Goal: Task Accomplishment & Management: Complete application form

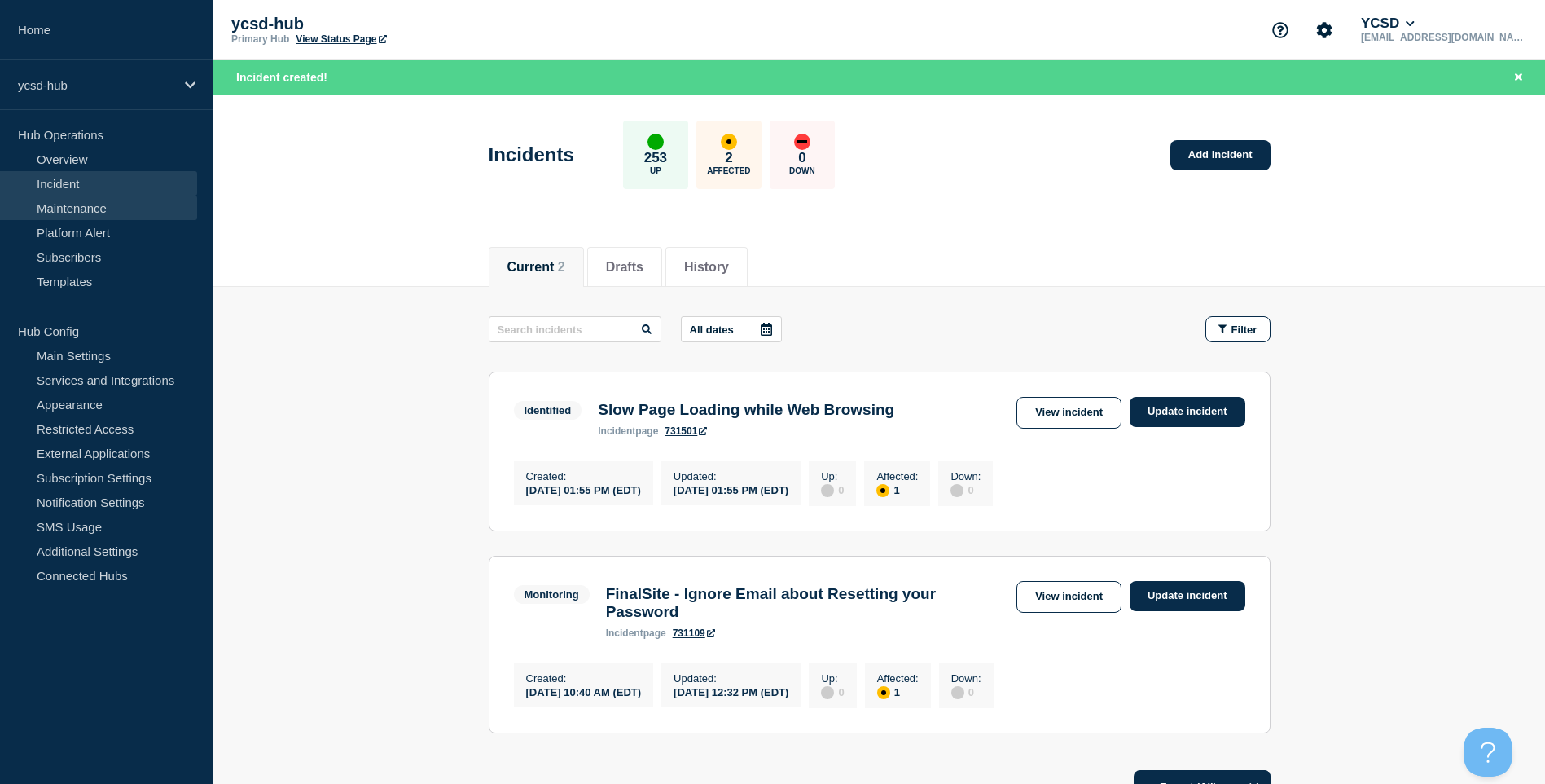
click at [106, 207] on link "Maintenance" at bounding box center [99, 208] width 197 height 25
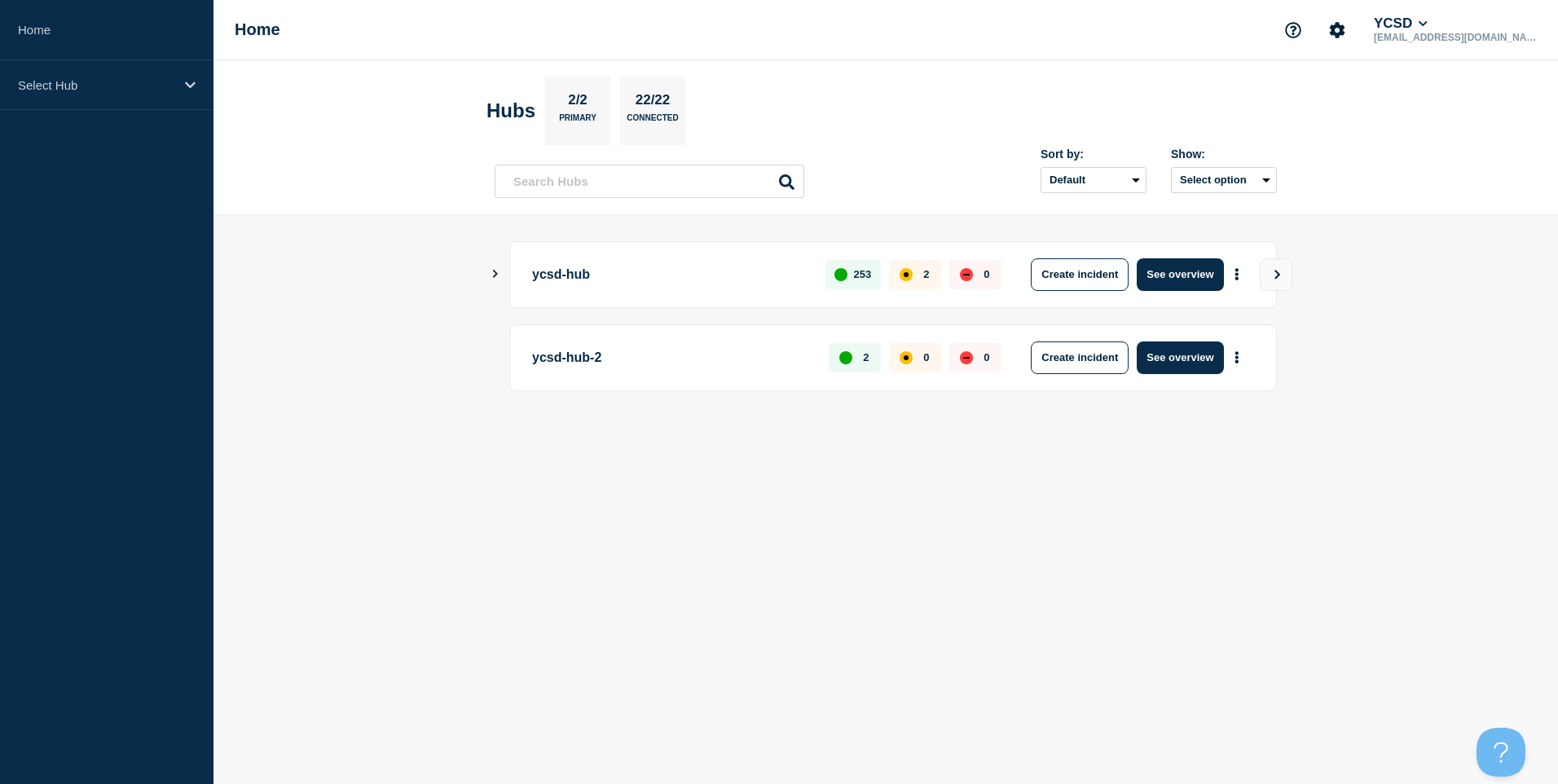
click at [496, 274] on icon "Show Connected Hubs" at bounding box center [495, 274] width 11 height 8
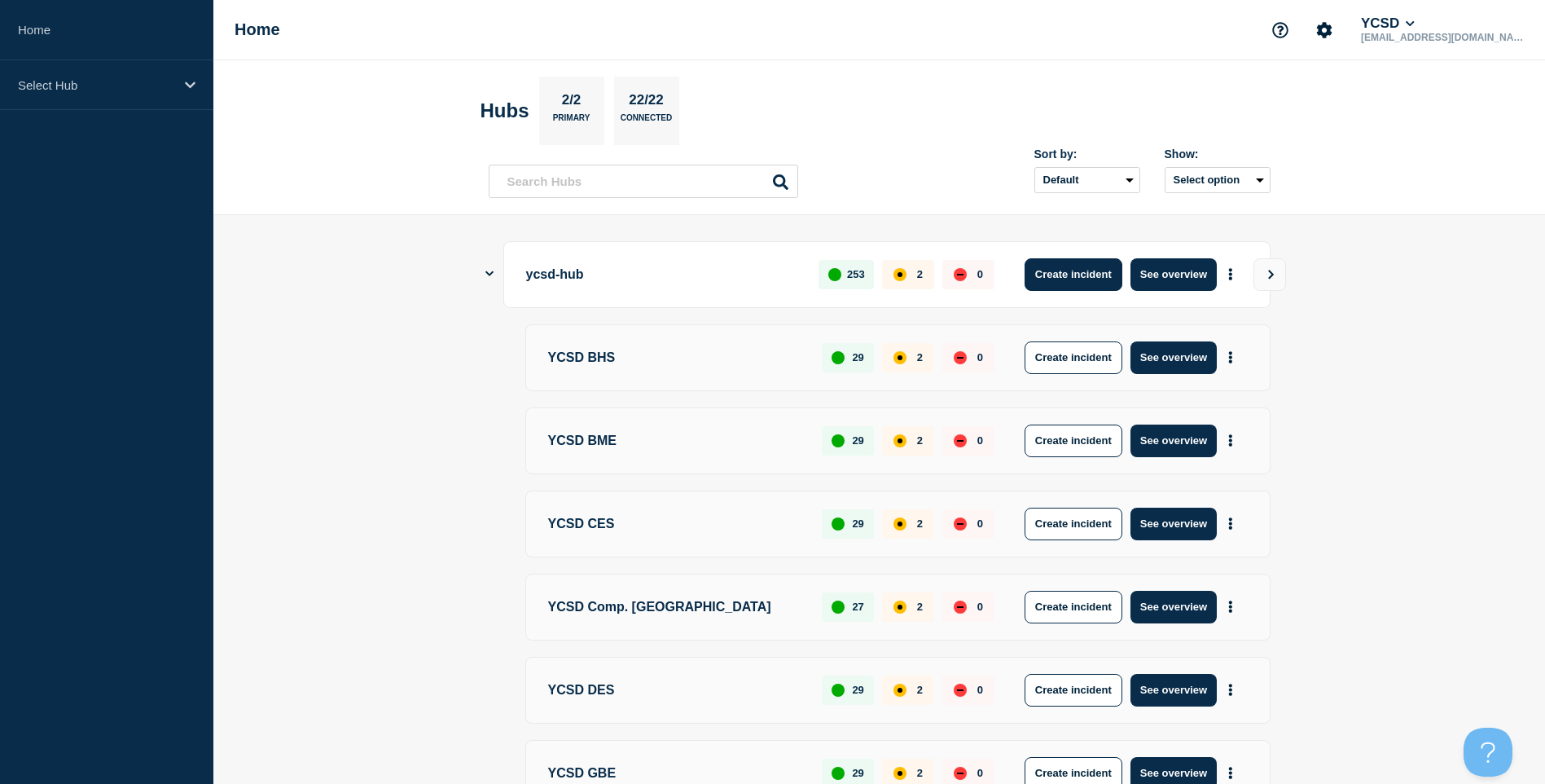
click at [1114, 266] on button "Create incident" at bounding box center [1073, 274] width 98 height 33
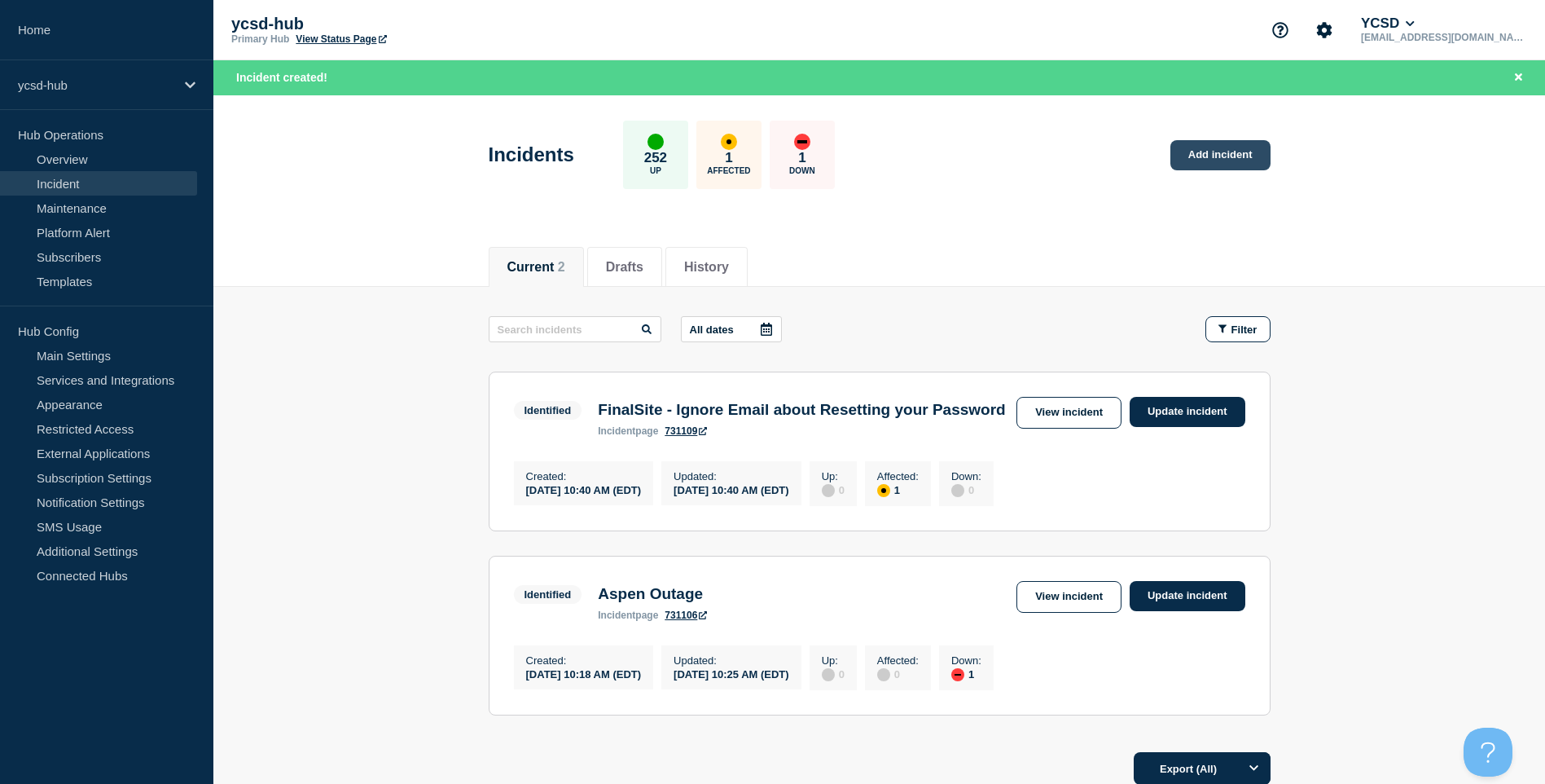
click at [1266, 158] on link "Add incident" at bounding box center [1220, 154] width 100 height 30
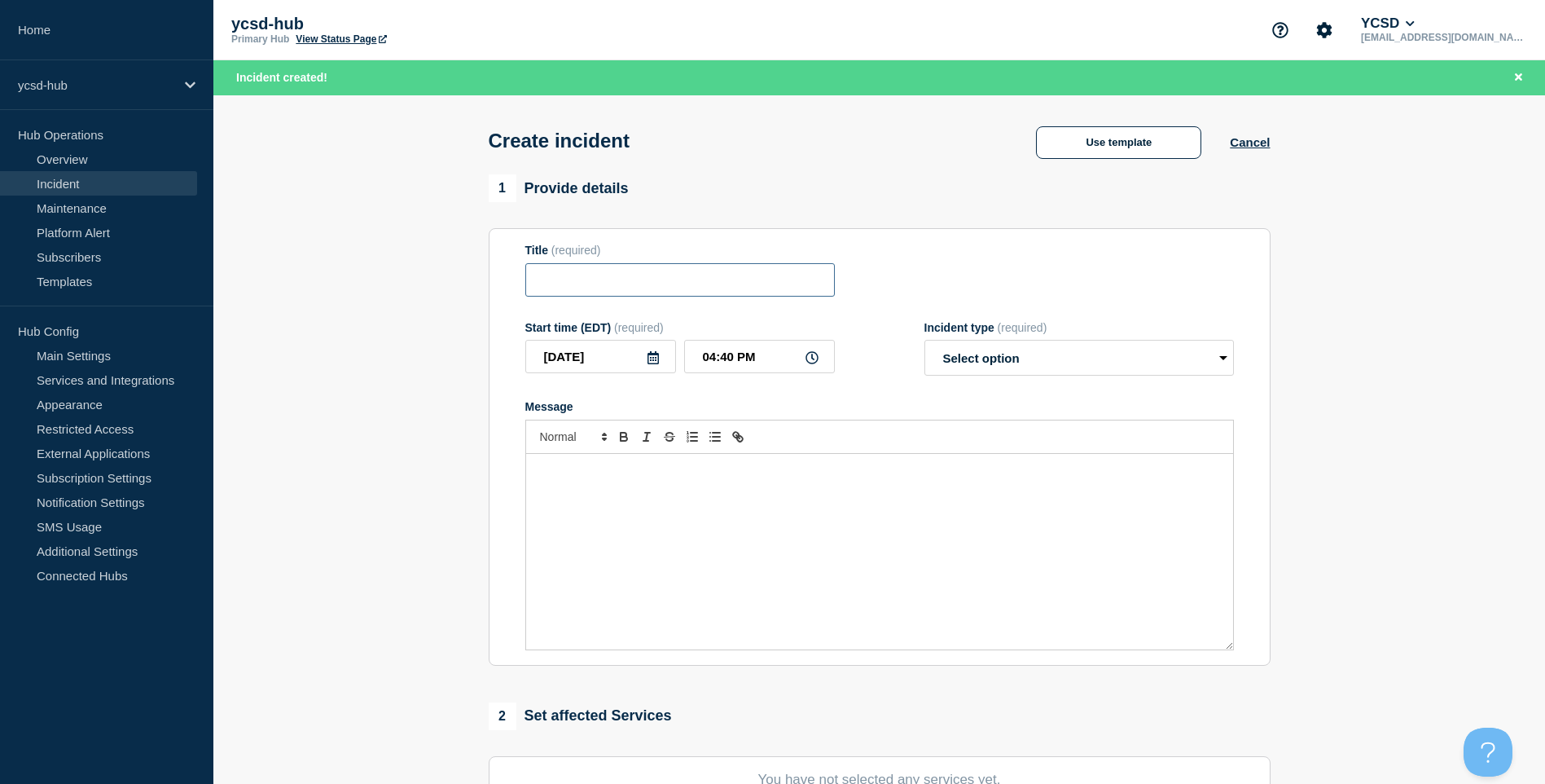
click at [641, 284] on input "Title" at bounding box center [680, 279] width 310 height 34
type input "Microsoft 365 Service Degredation"
click at [1108, 362] on select "Select option Investigating Identified Monitoring" at bounding box center [1079, 357] width 310 height 36
click at [1066, 468] on p "Message" at bounding box center [879, 471] width 683 height 15
click at [863, 490] on div "Message" at bounding box center [879, 551] width 707 height 196
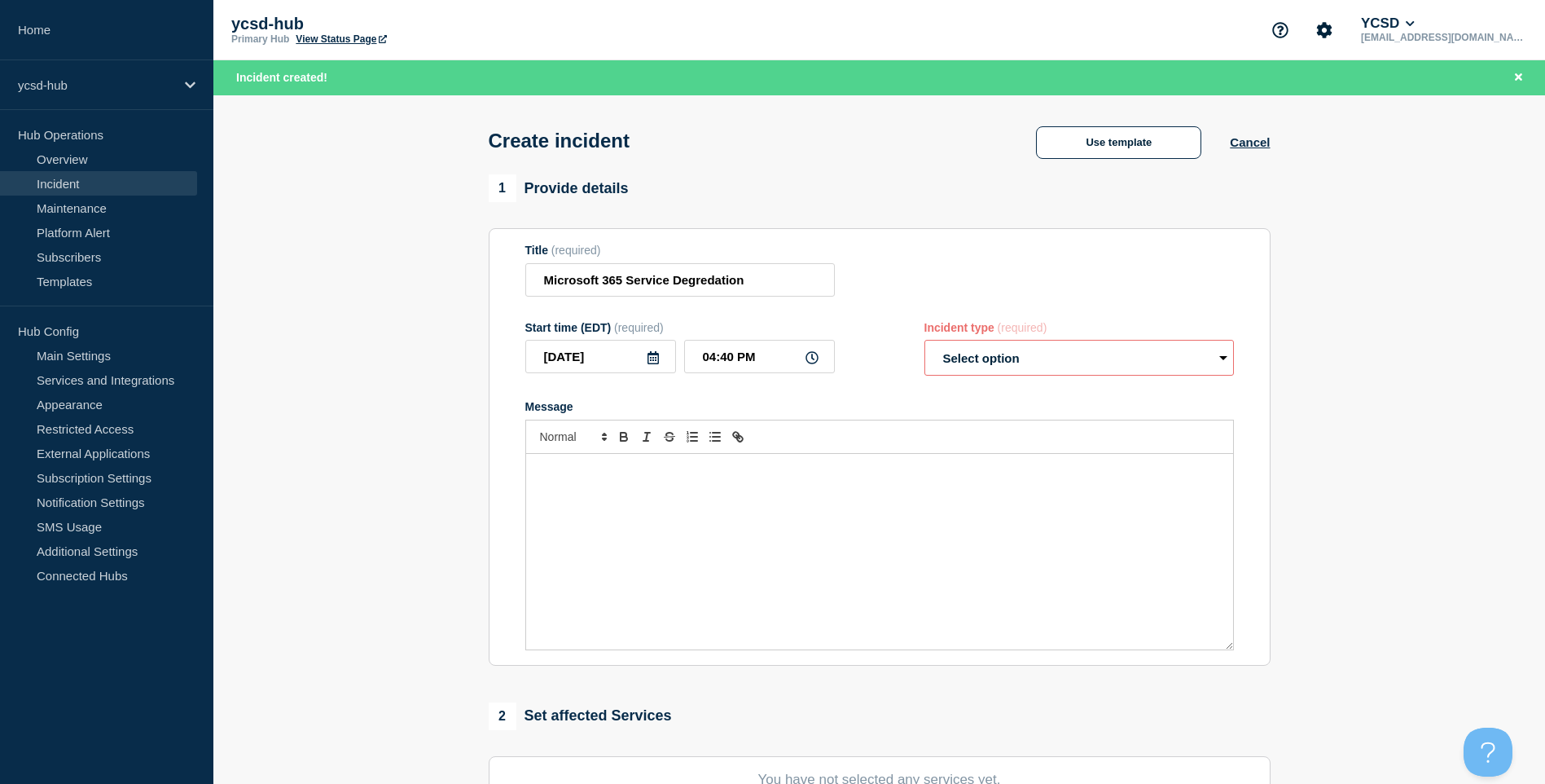
click at [1047, 357] on select "Select option Investigating Identified Monitoring" at bounding box center [1079, 357] width 310 height 36
select select "investigating"
click at [925, 344] on select "Select option Investigating Identified Monitoring" at bounding box center [1079, 357] width 310 height 36
click at [922, 556] on div "Message" at bounding box center [879, 551] width 707 height 196
click at [758, 280] on input "Microsoft 365 Service Degredation" at bounding box center [680, 279] width 310 height 34
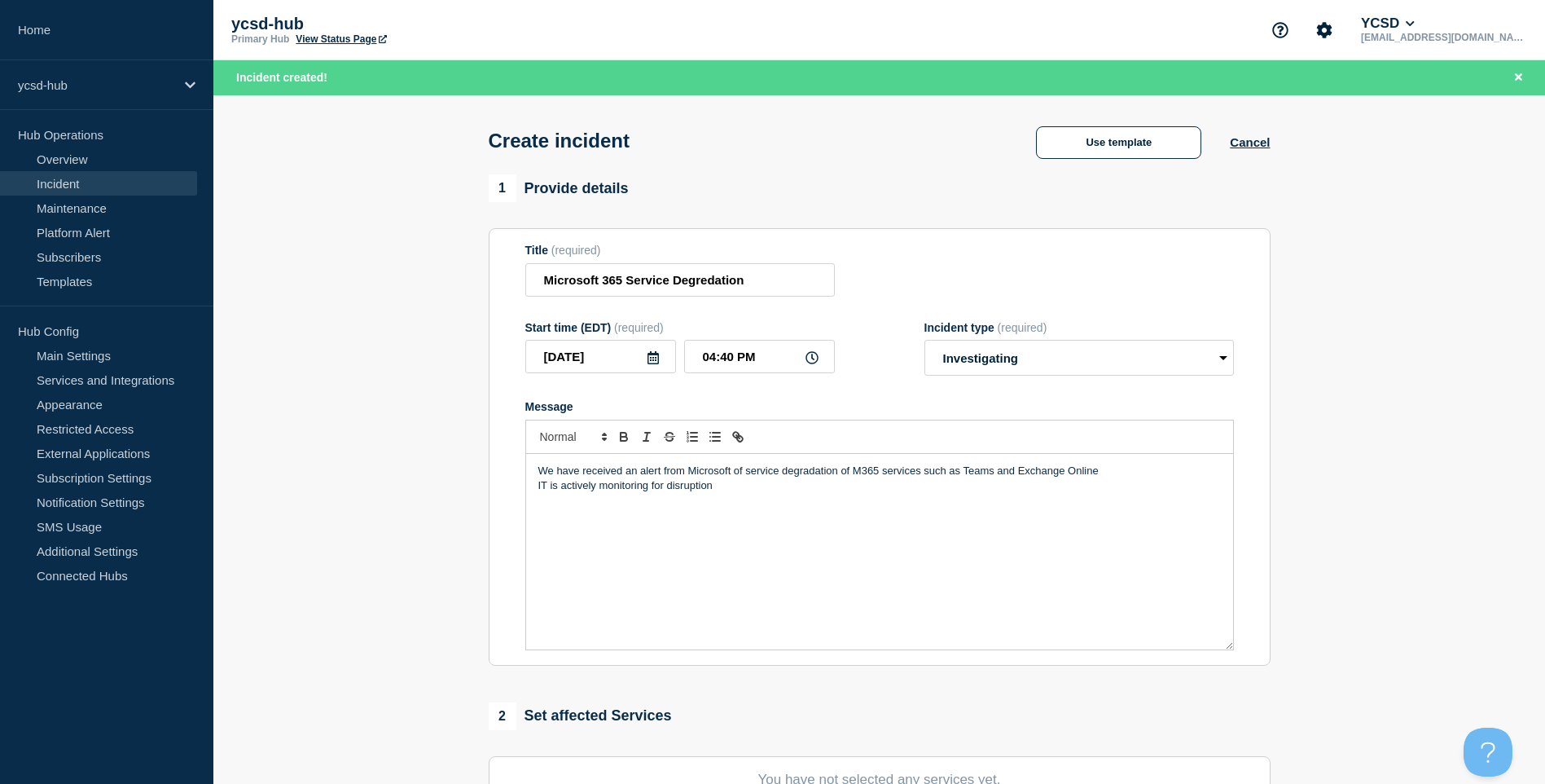
click at [782, 490] on p "IT is actively monitoring for disruption" at bounding box center [879, 486] width 683 height 15
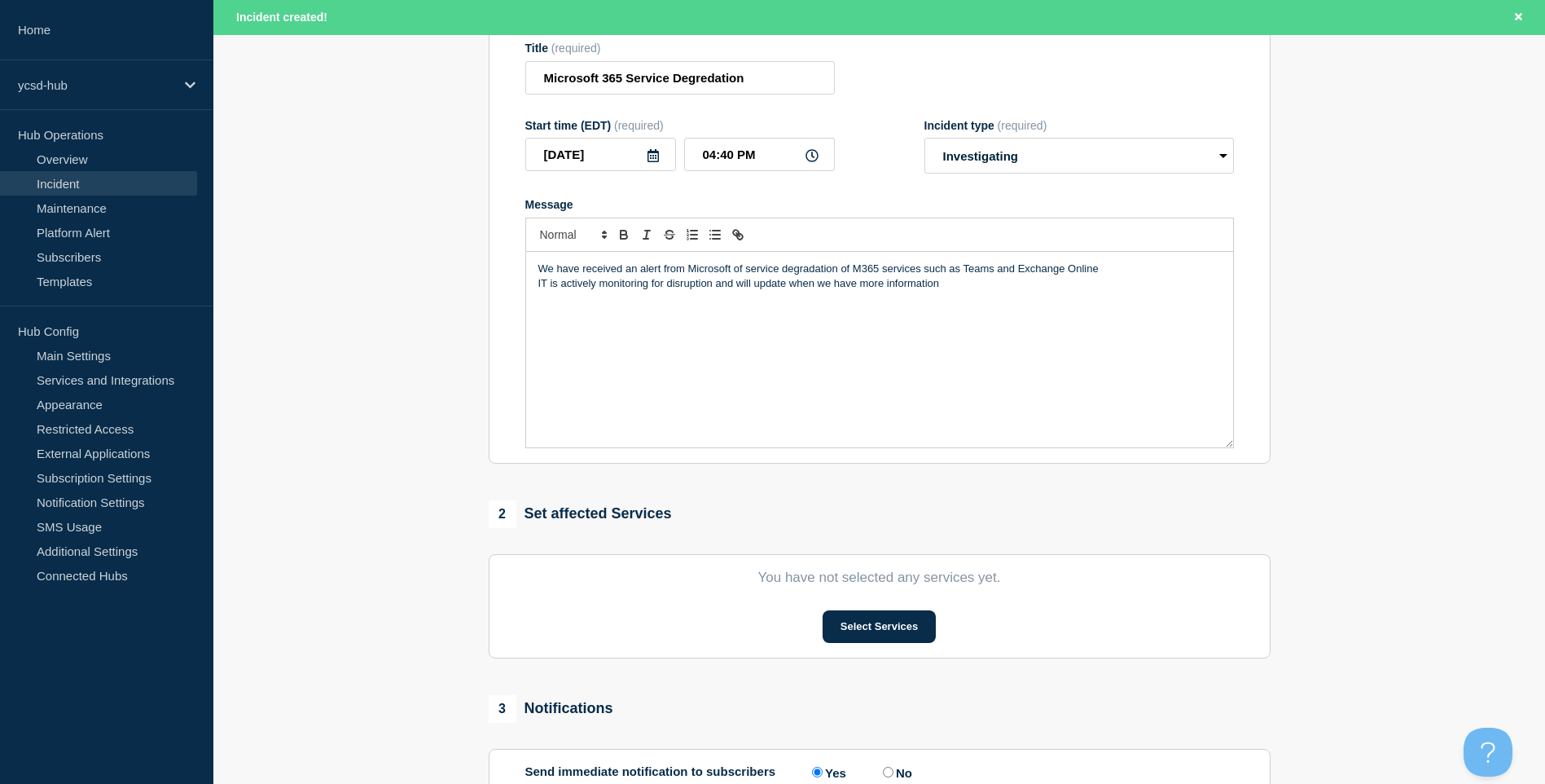
scroll to position [393, 0]
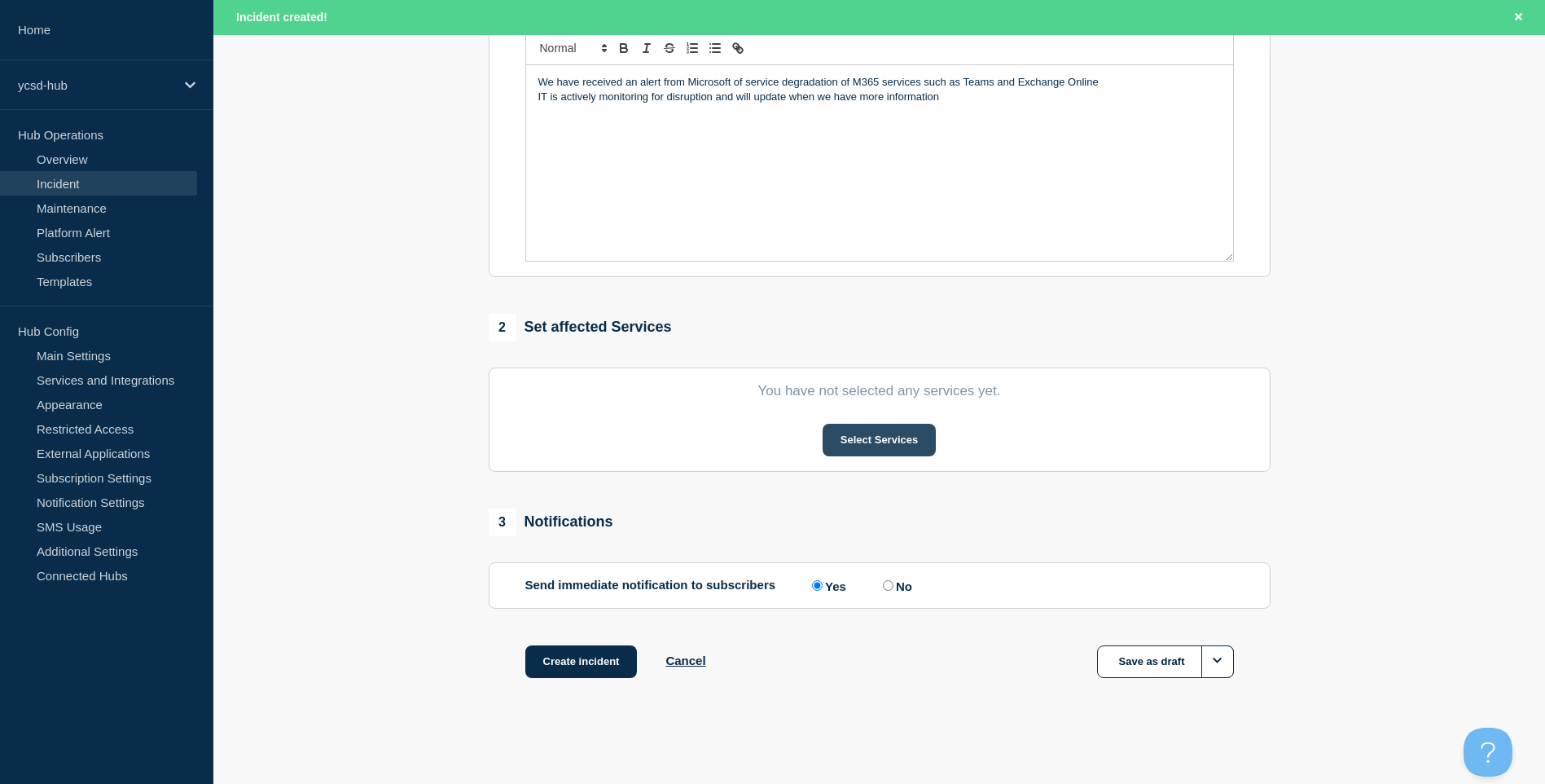
click at [872, 442] on button "Select Services" at bounding box center [879, 440] width 113 height 33
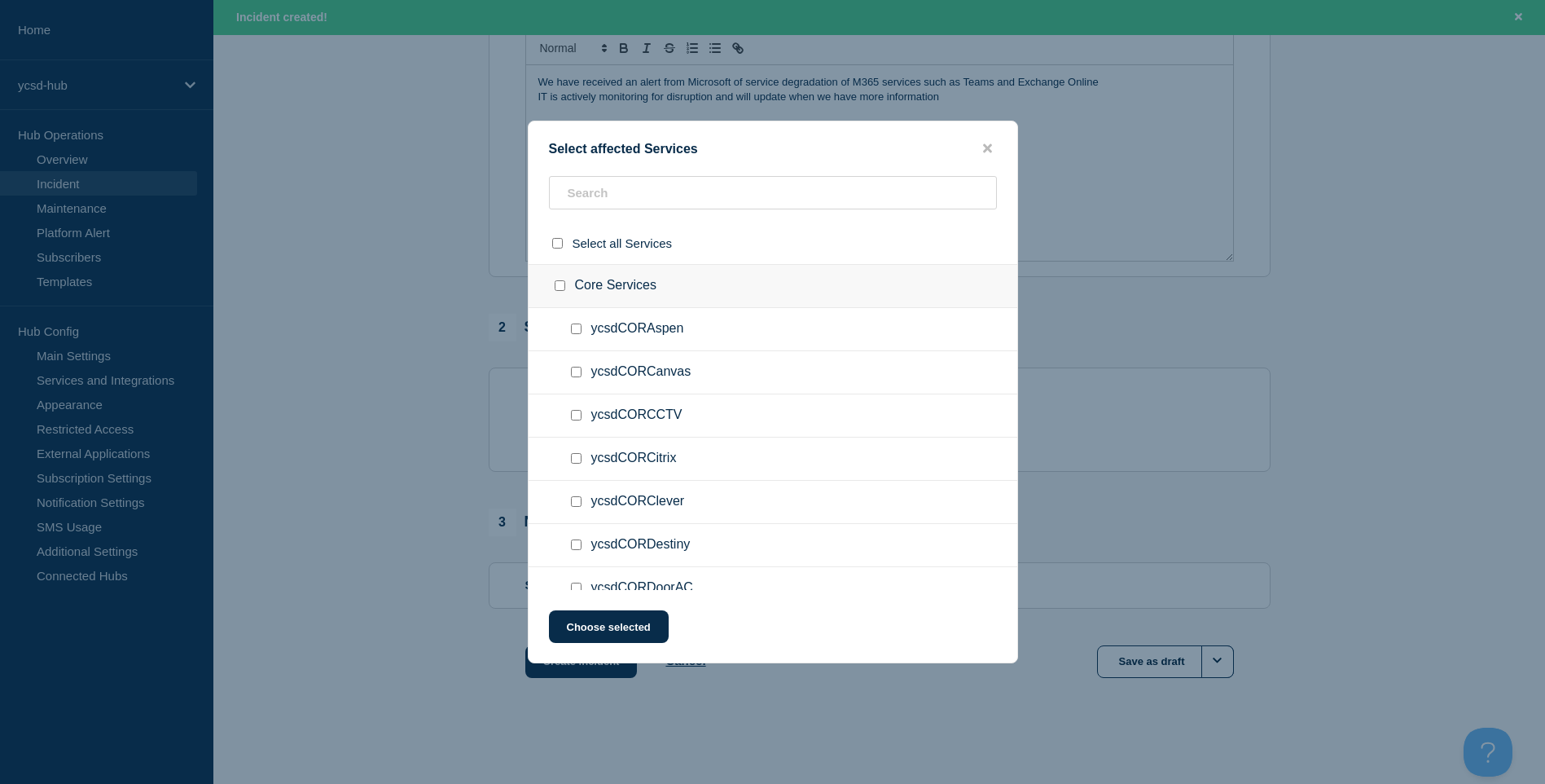
click at [728, 348] on ul "ycsdCORAspen" at bounding box center [772, 330] width 489 height 44
click at [753, 205] on input "text" at bounding box center [772, 192] width 448 height 34
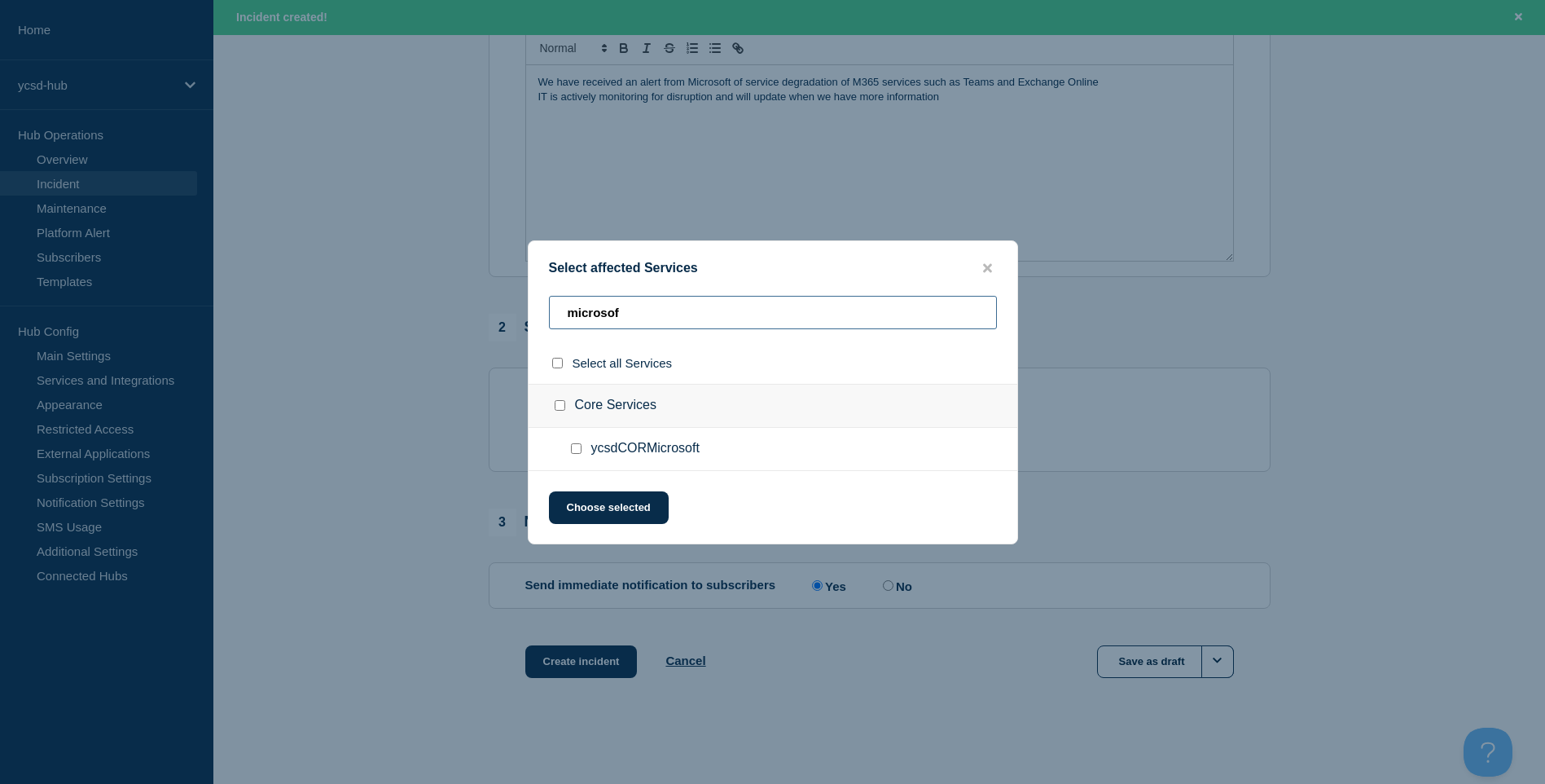
type input "microsof"
click at [571, 450] on input "ycsdCORMicrosoft checkbox" at bounding box center [576, 448] width 11 height 11
checkbox input "true"
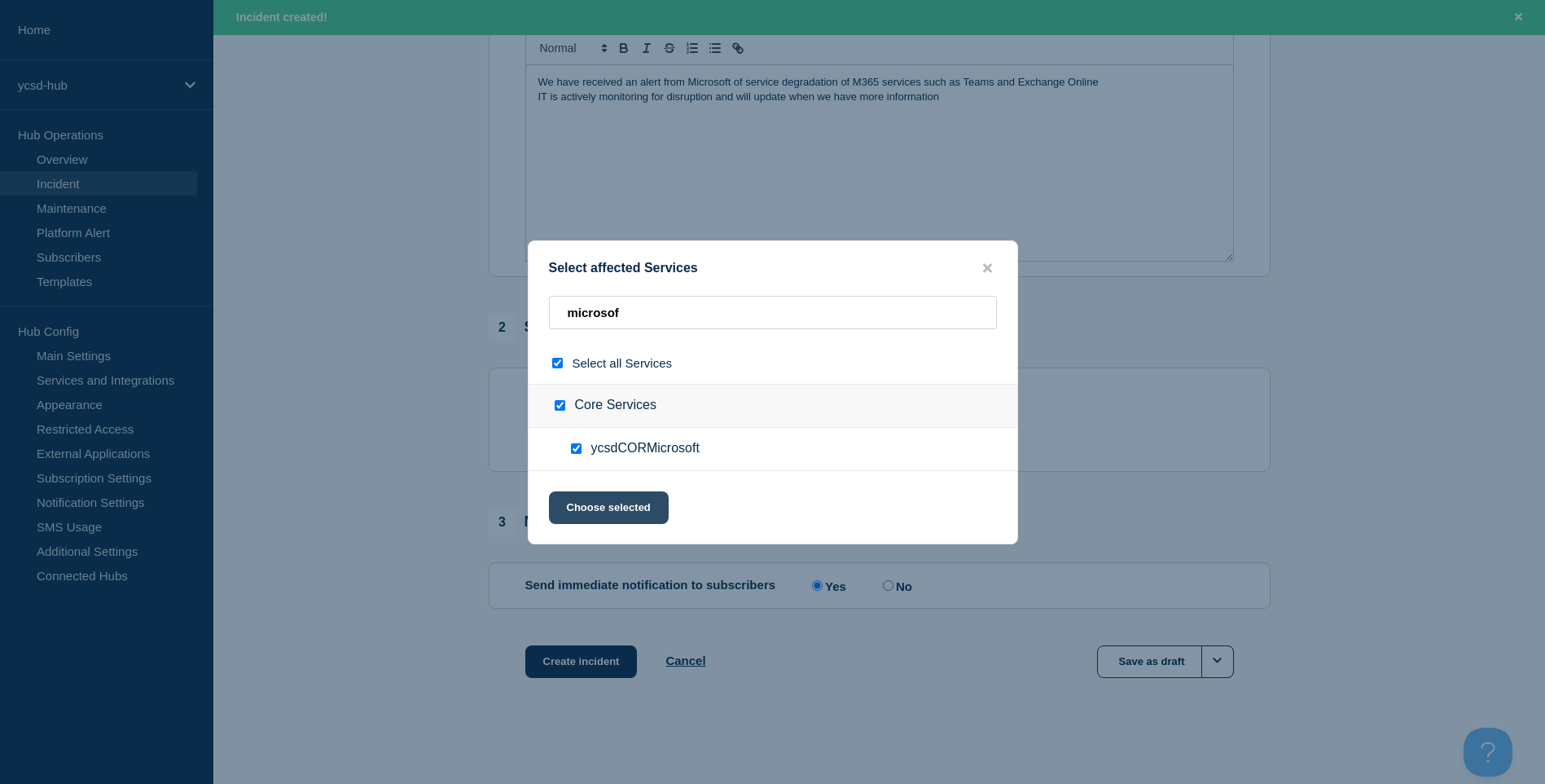
click at [598, 510] on button "Choose selected" at bounding box center [609, 508] width 120 height 33
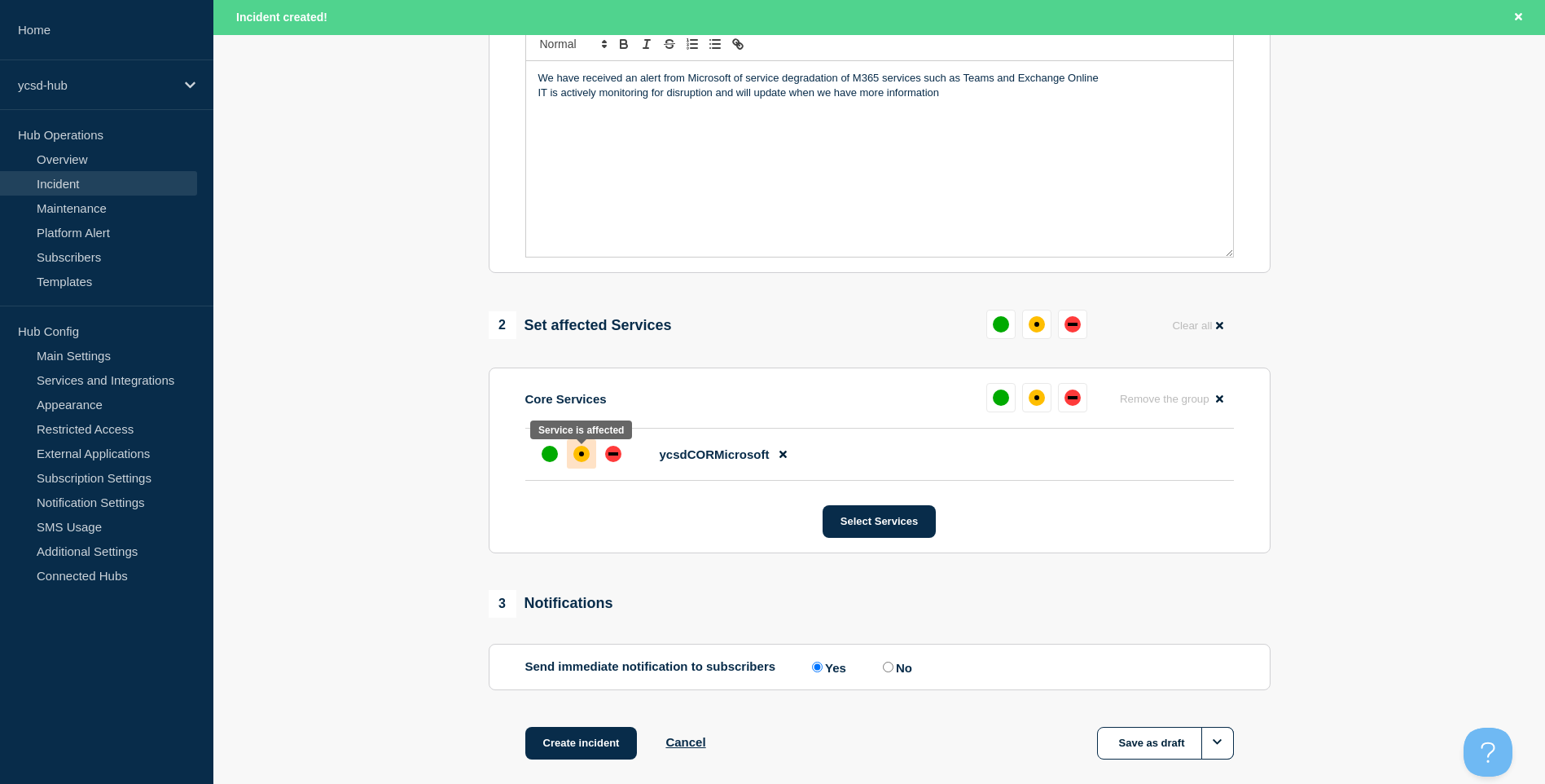
click at [586, 459] on div "affected" at bounding box center [582, 454] width 16 height 16
click at [609, 759] on button "Create incident" at bounding box center [581, 743] width 113 height 33
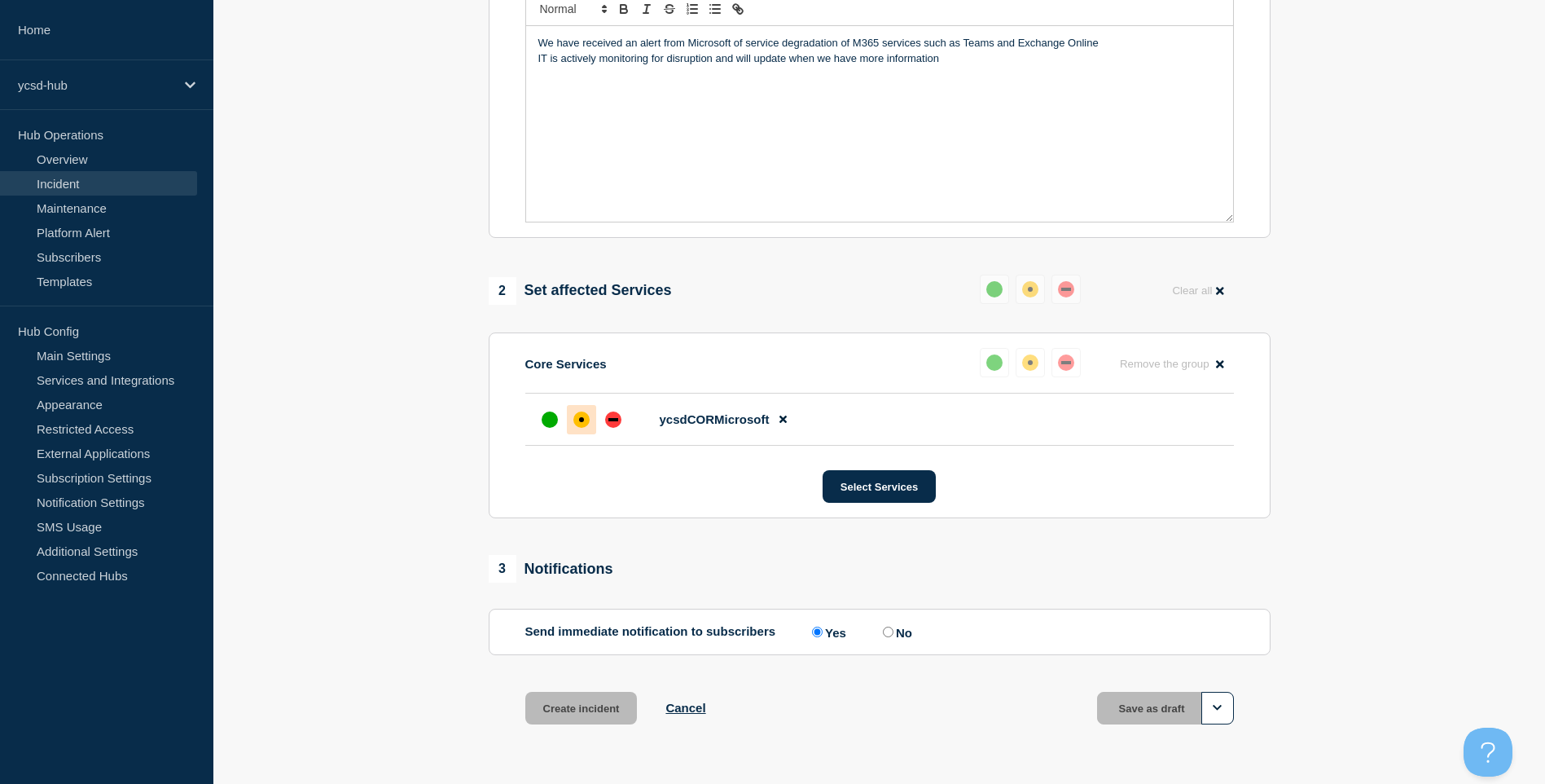
scroll to position [358, 0]
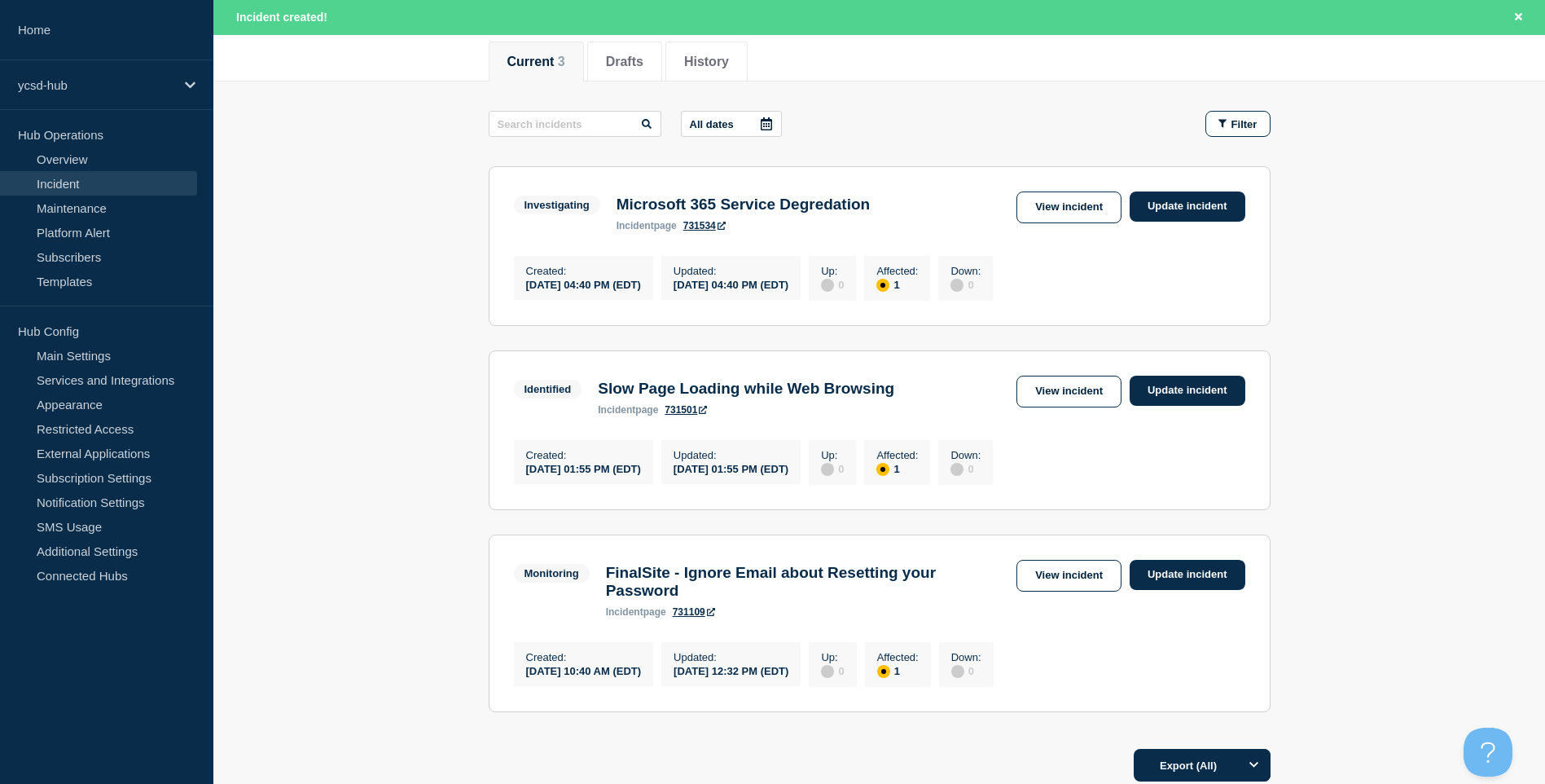
scroll to position [372, 0]
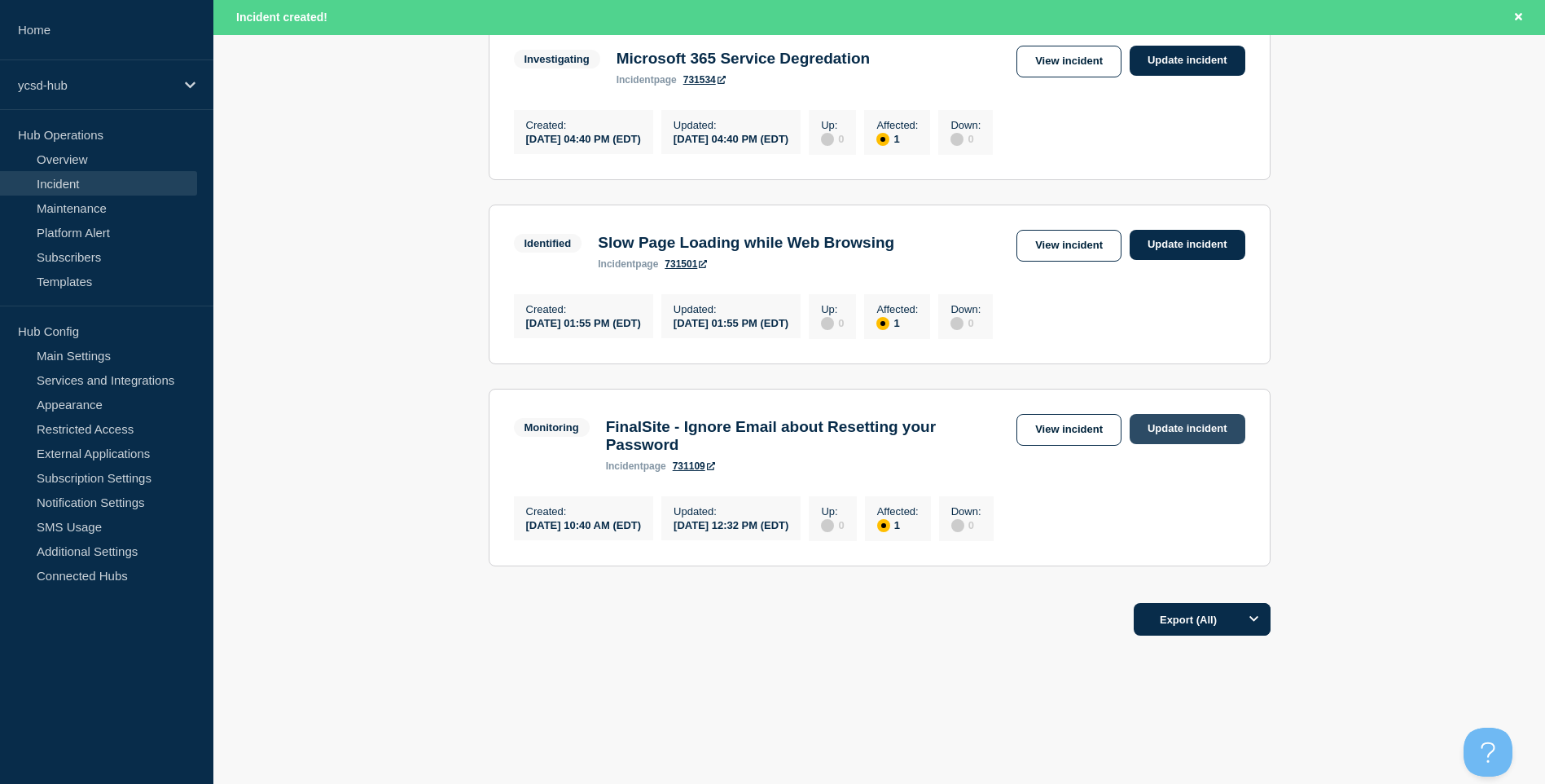
click at [1147, 417] on link "Update incident" at bounding box center [1188, 429] width 116 height 30
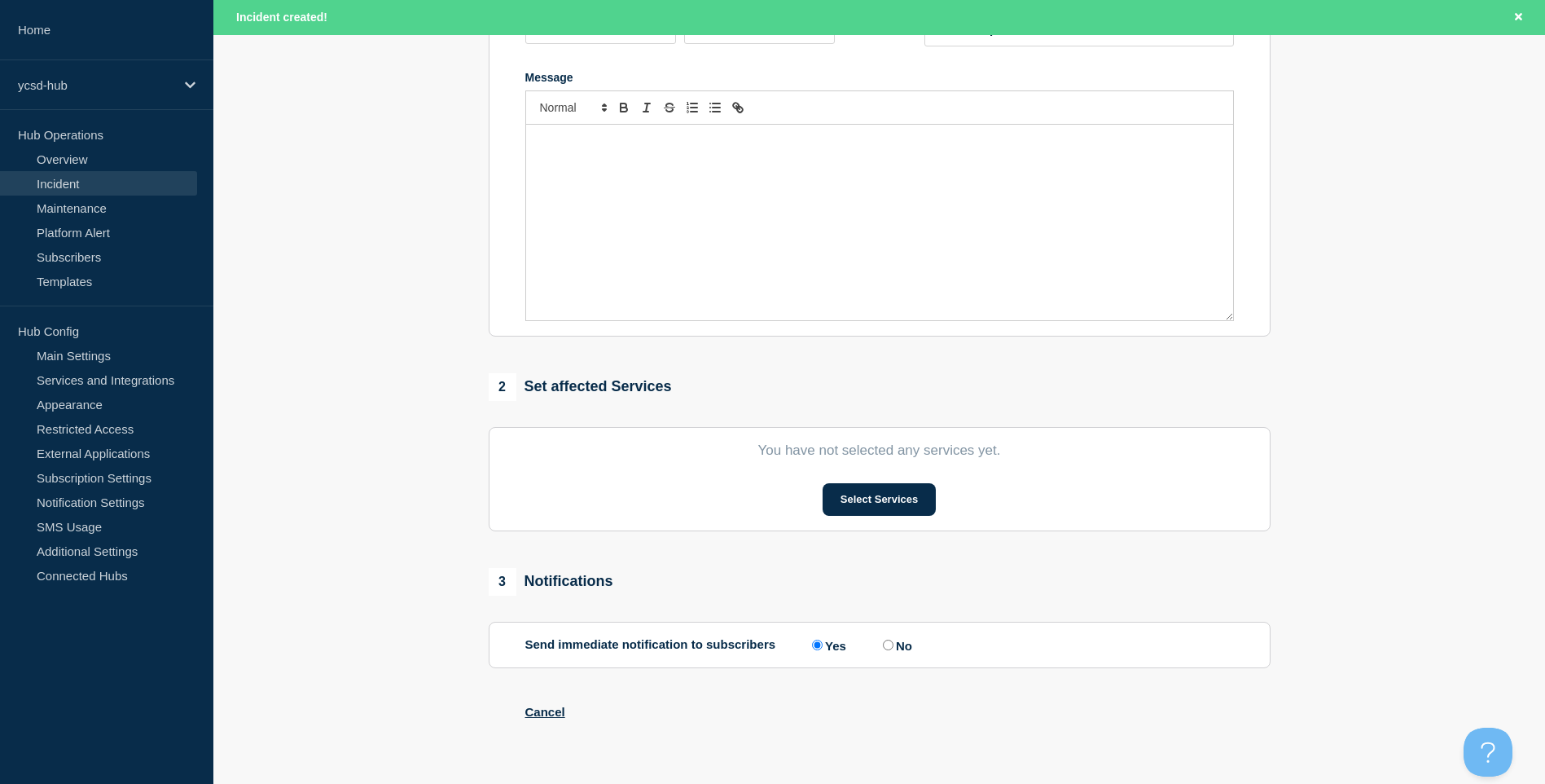
type input "FinalSite - Ignore Email about Resetting your Password"
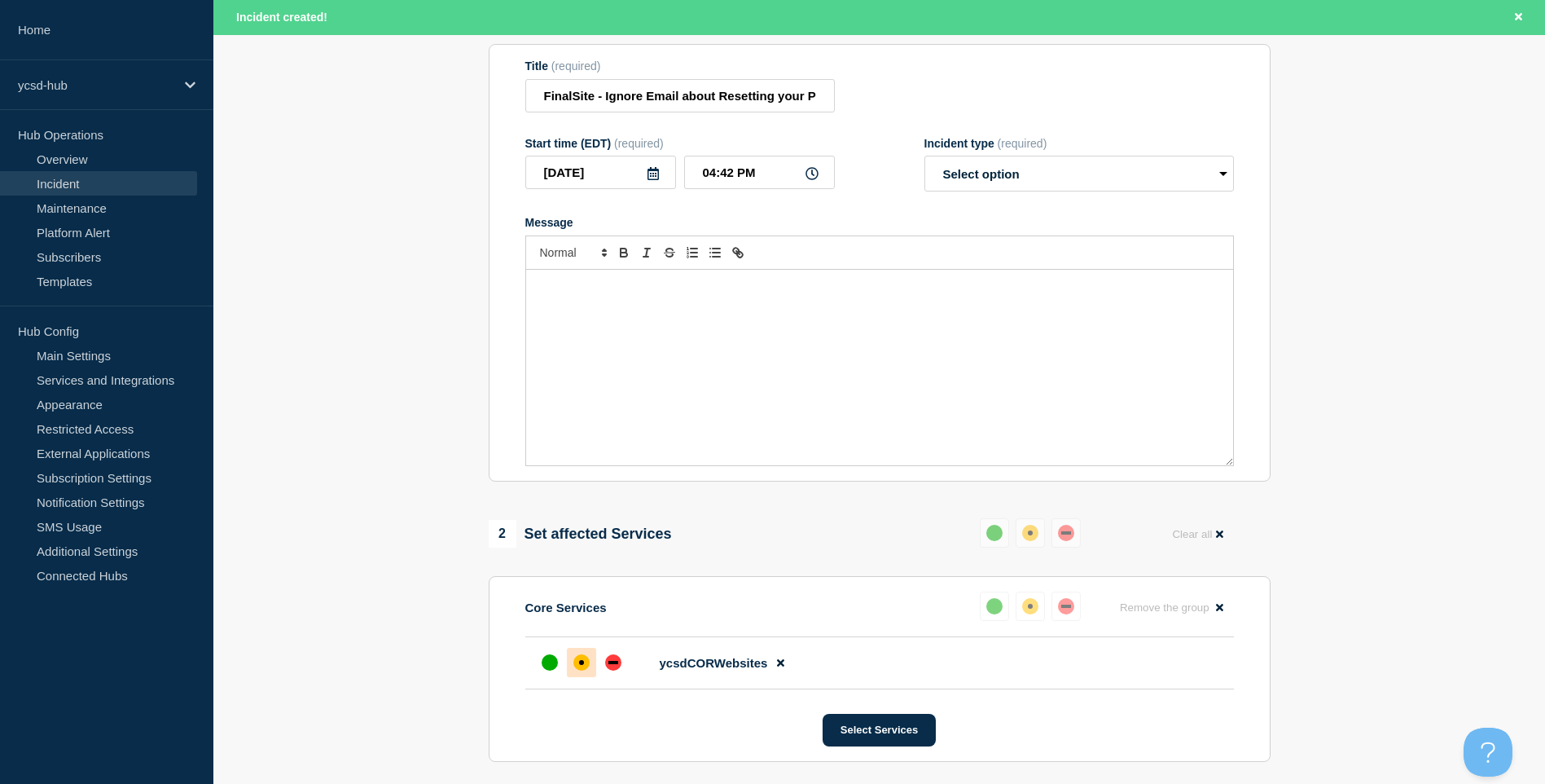
scroll to position [46, 0]
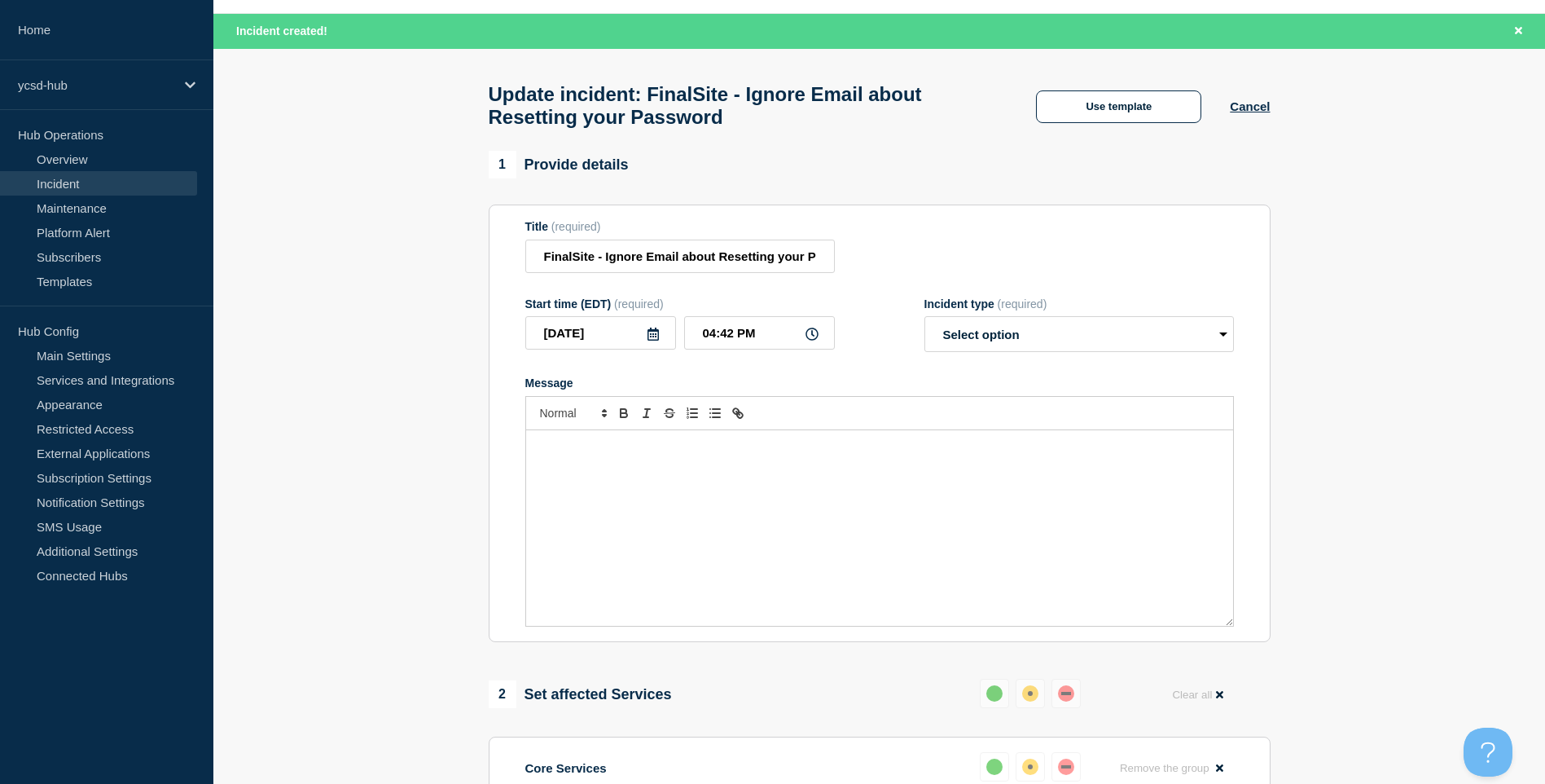
click at [929, 454] on p "Message" at bounding box center [879, 447] width 683 height 15
click at [1036, 346] on select "Select option Investigating Identified Monitoring Resolved" at bounding box center [1079, 334] width 310 height 36
select select "monitoring"
click at [925, 325] on select "Select option Investigating Identified Monitoring Resolved" at bounding box center [1079, 334] width 310 height 36
click at [888, 472] on div "Message" at bounding box center [879, 528] width 707 height 196
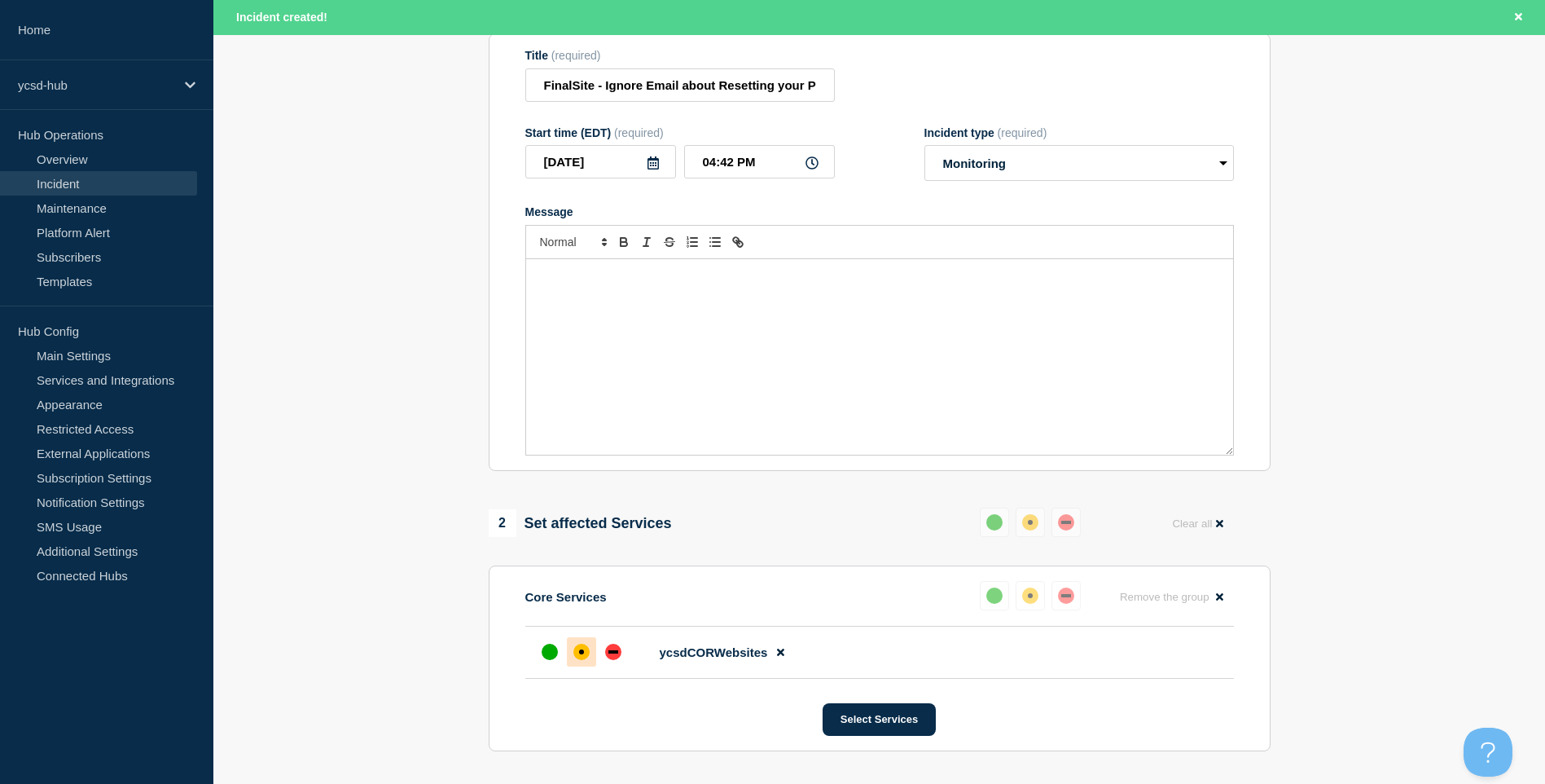
scroll to position [0, 0]
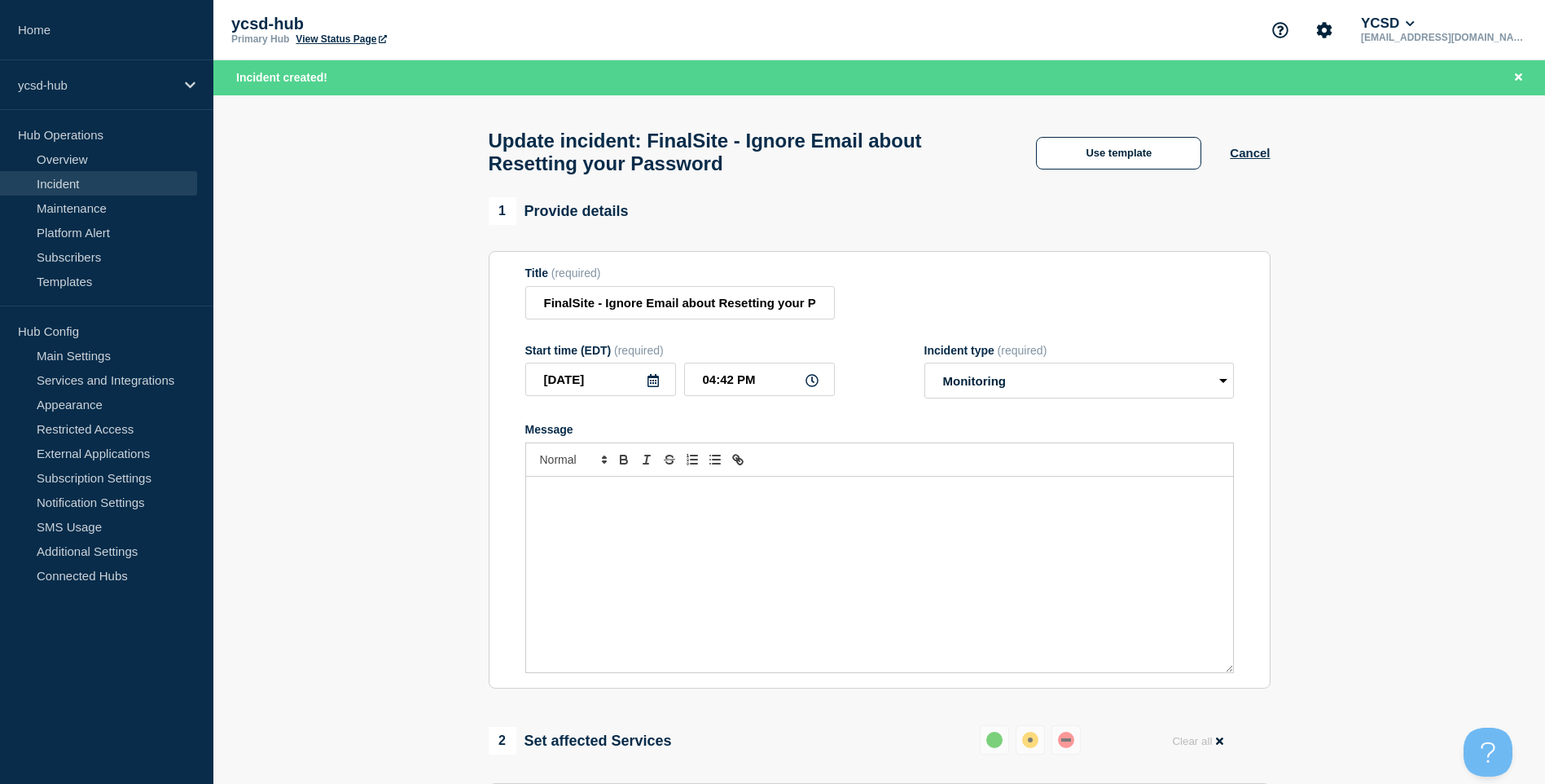
click at [828, 487] on div "Message" at bounding box center [879, 574] width 707 height 196
click at [823, 533] on div "Message" at bounding box center [879, 574] width 707 height 196
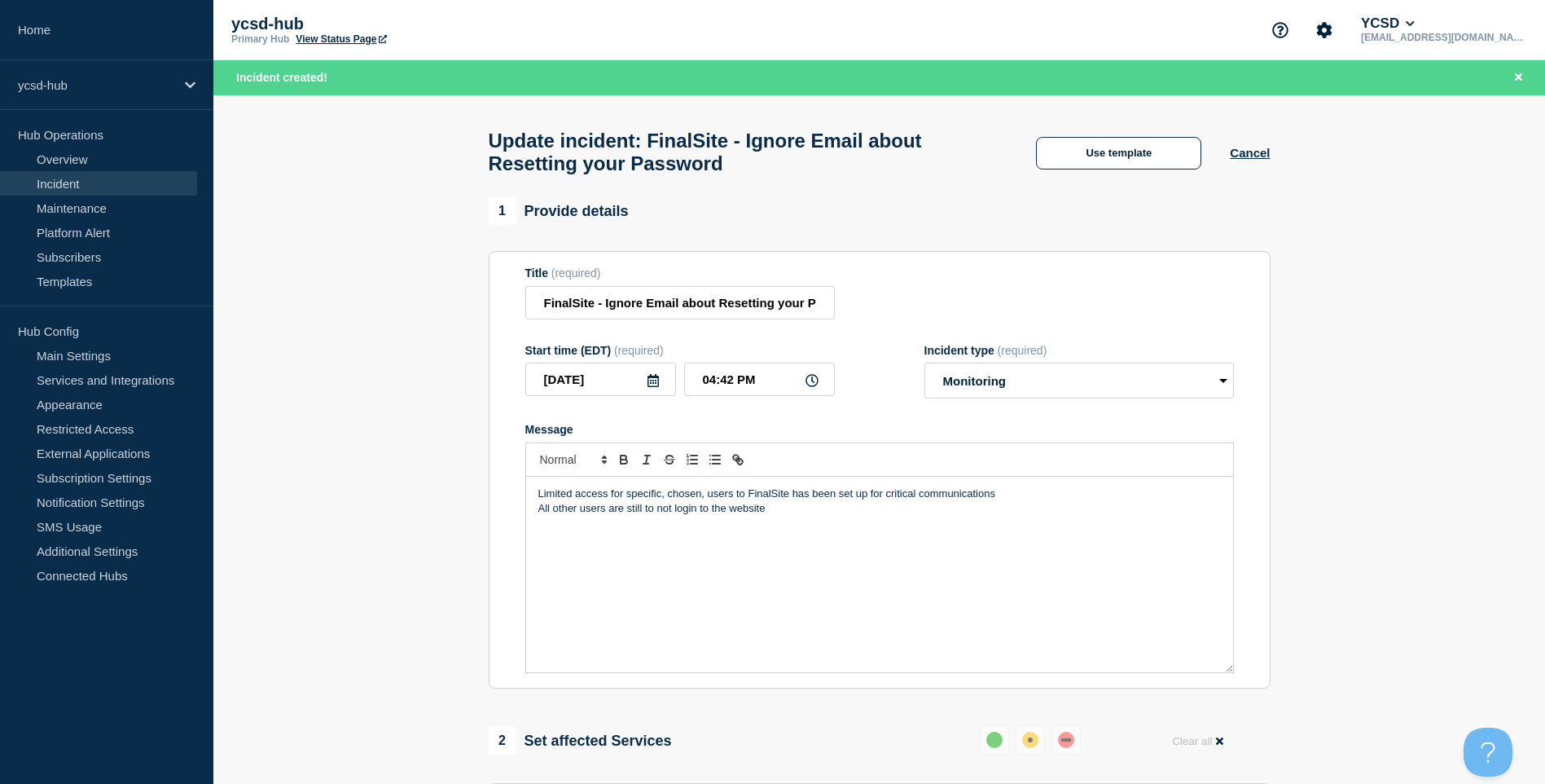
drag, startPoint x: 764, startPoint y: 586, endPoint x: 768, endPoint y: 574, distance: 12.6
click at [768, 574] on div "Limited access for specific, chosen, users to FinalSite has been set up for cri…" at bounding box center [879, 574] width 707 height 196
click at [817, 531] on p "Message" at bounding box center [879, 523] width 683 height 15
click at [823, 515] on p "All other users are still to not login to the website" at bounding box center [879, 509] width 683 height 15
click at [819, 546] on p "Message" at bounding box center [879, 538] width 683 height 15
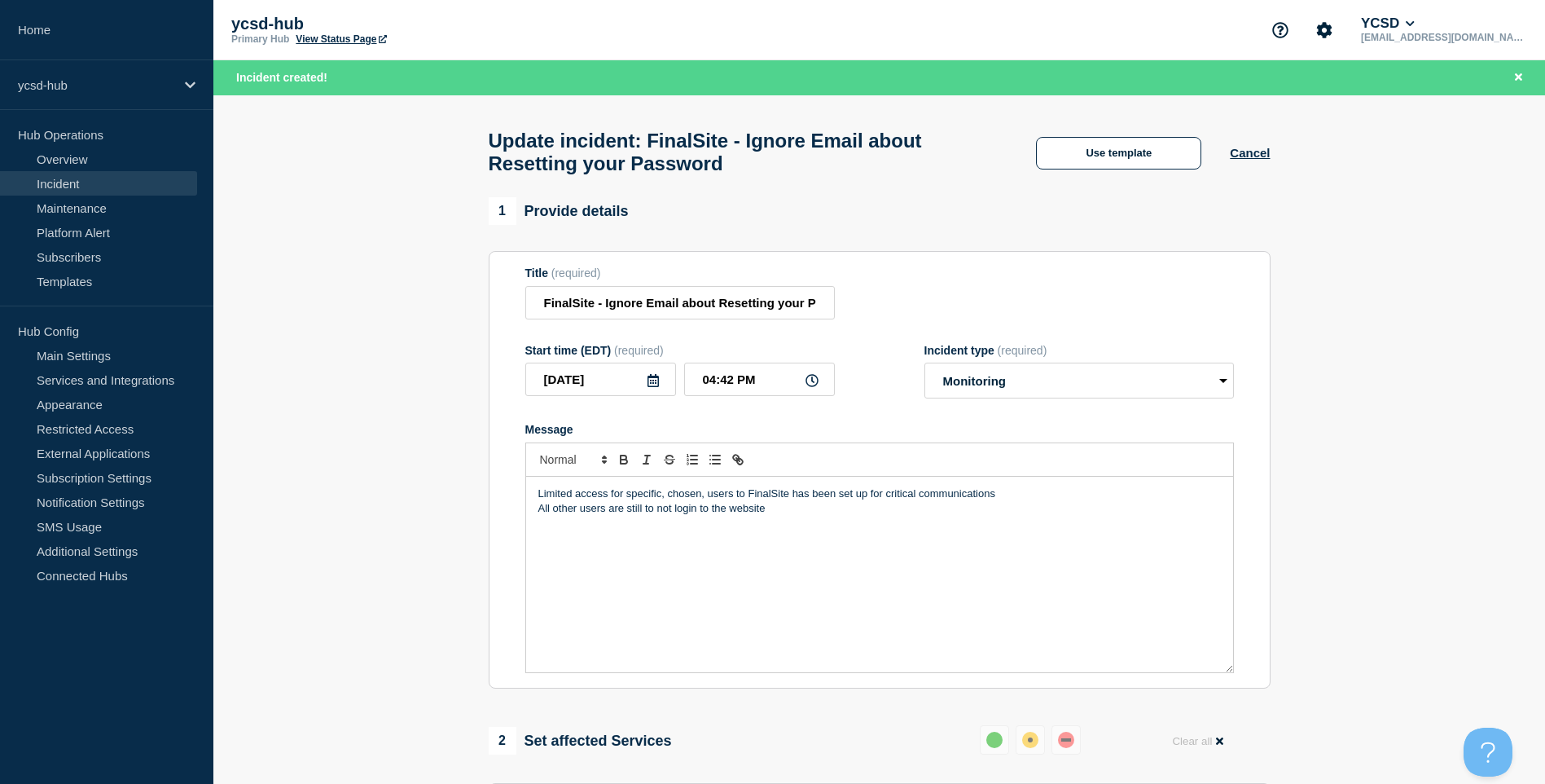
click at [839, 515] on p "All other users are still to not login to the website" at bounding box center [879, 509] width 683 height 15
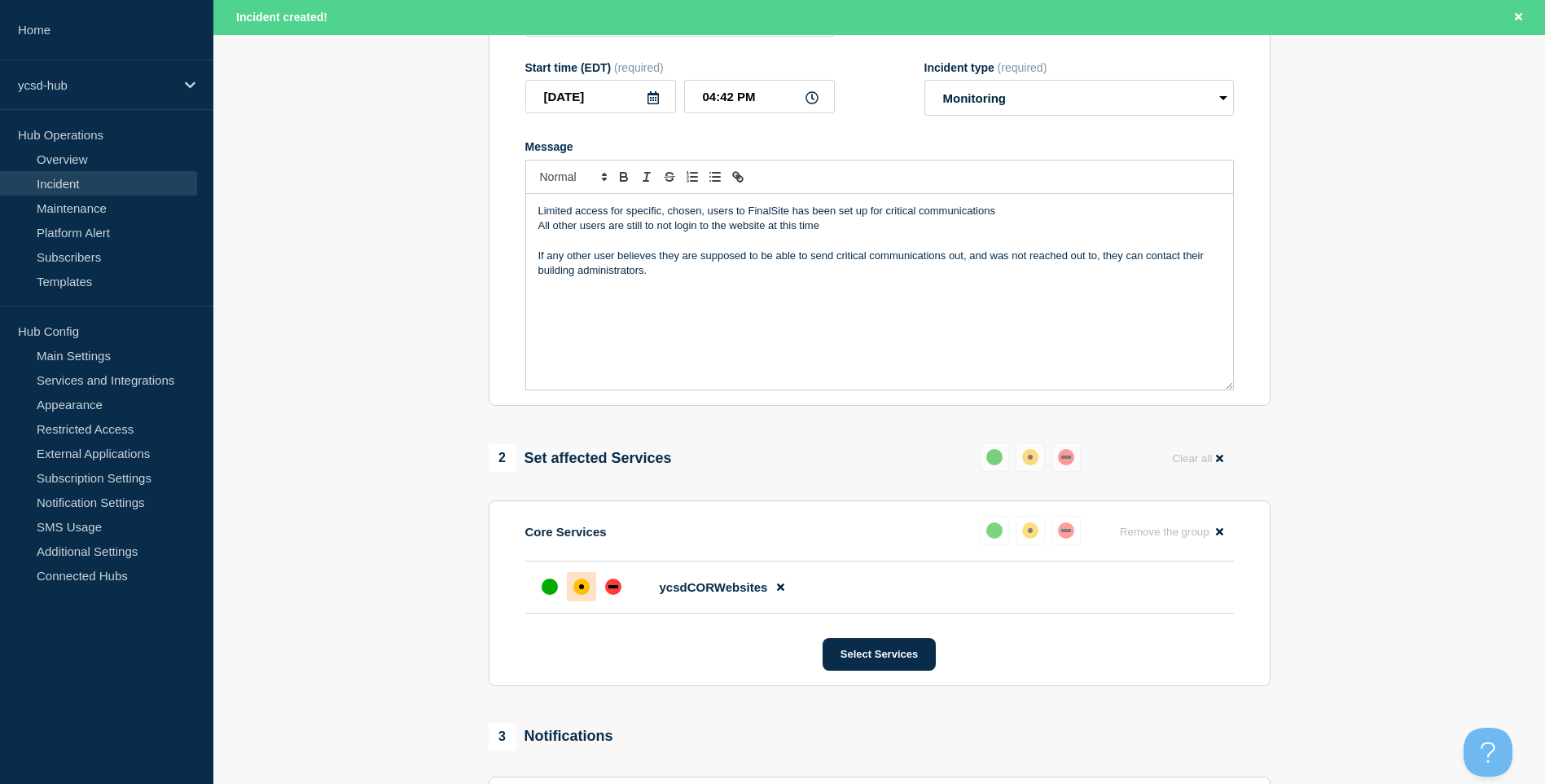
scroll to position [163, 0]
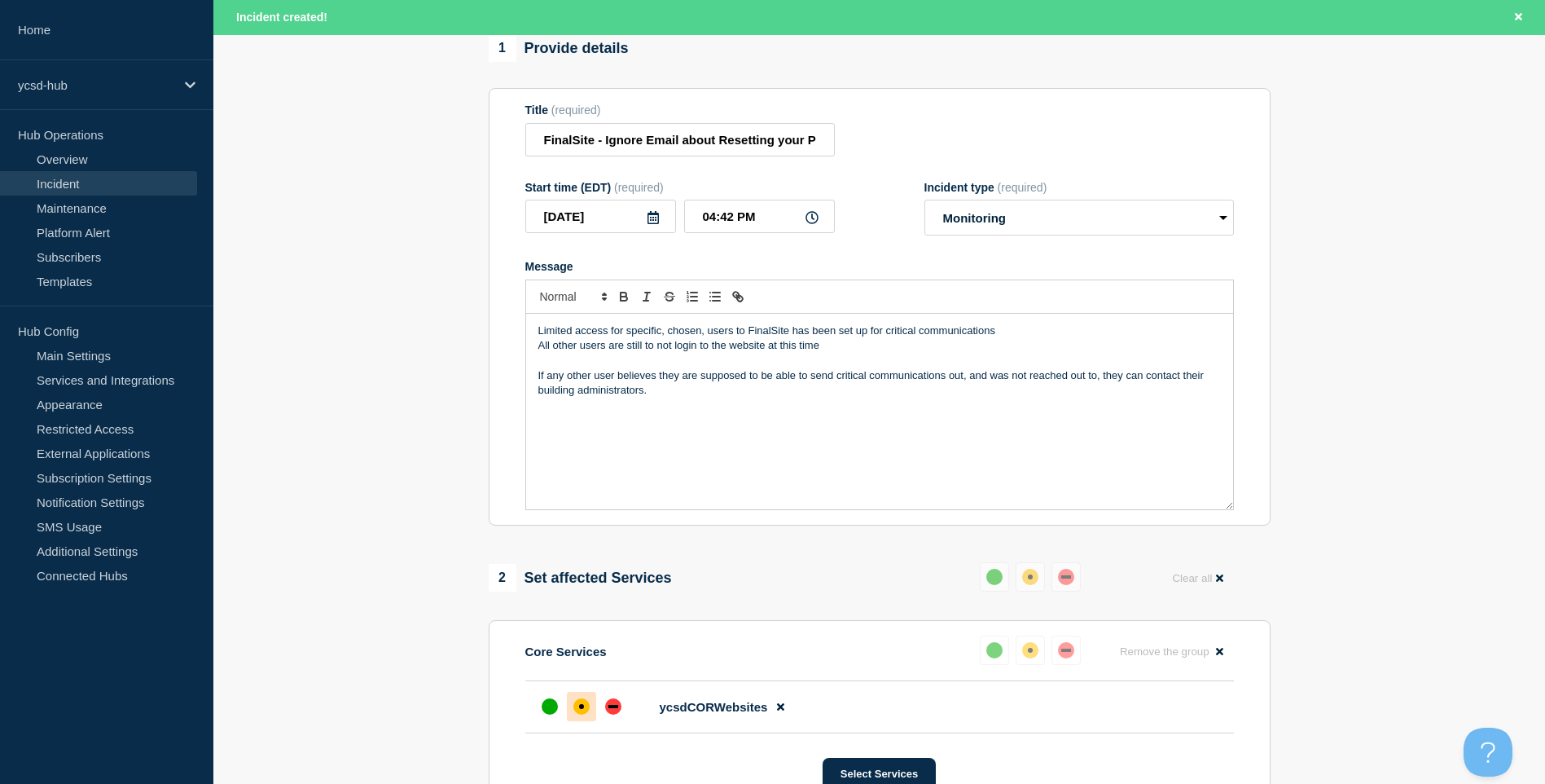
click at [1037, 311] on div at bounding box center [879, 297] width 708 height 35
click at [1039, 325] on div "Limited access for specific, chosen, users to FinalSite has been set up for cri…" at bounding box center [879, 412] width 707 height 196
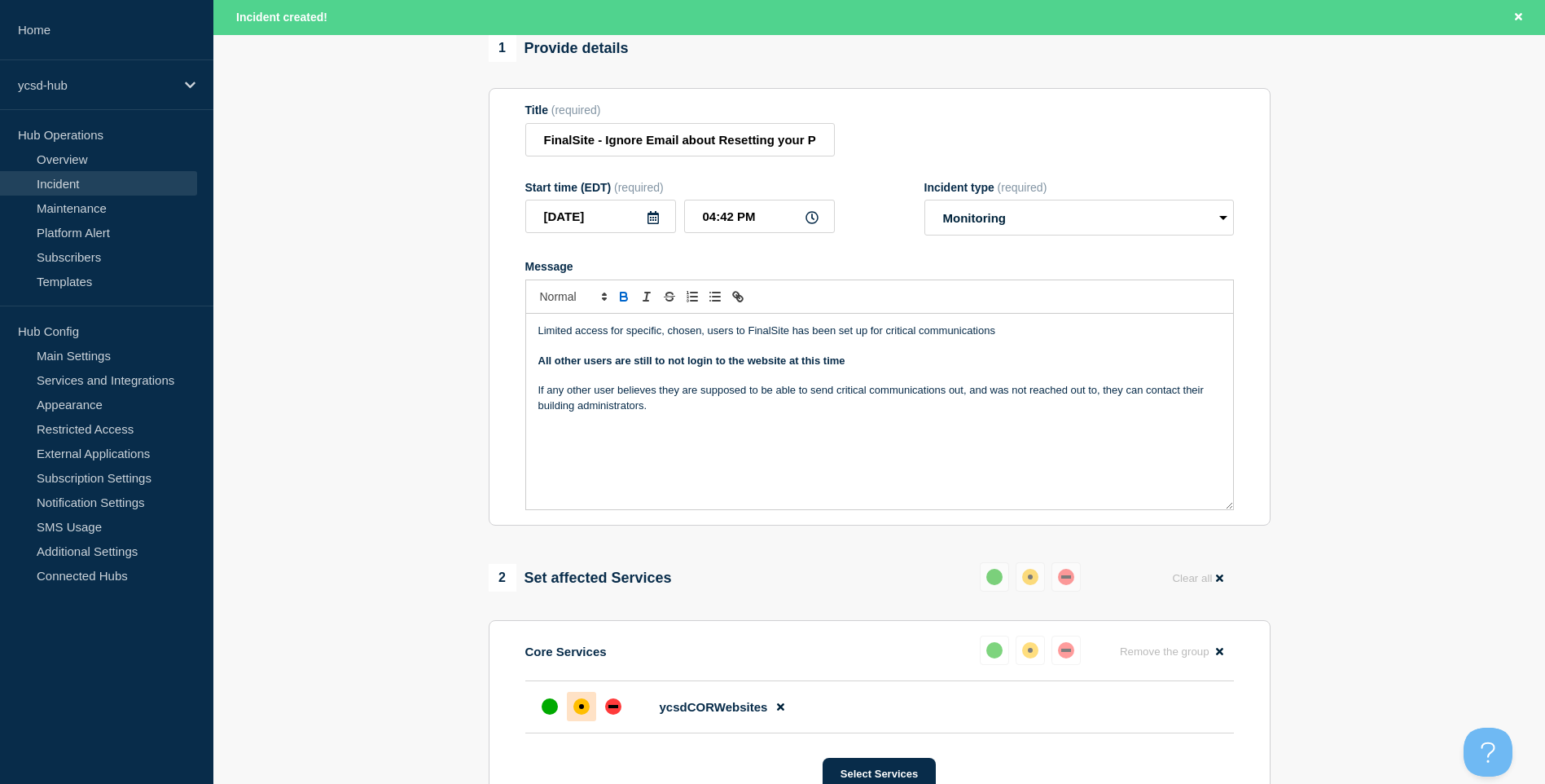
scroll to position [652, 0]
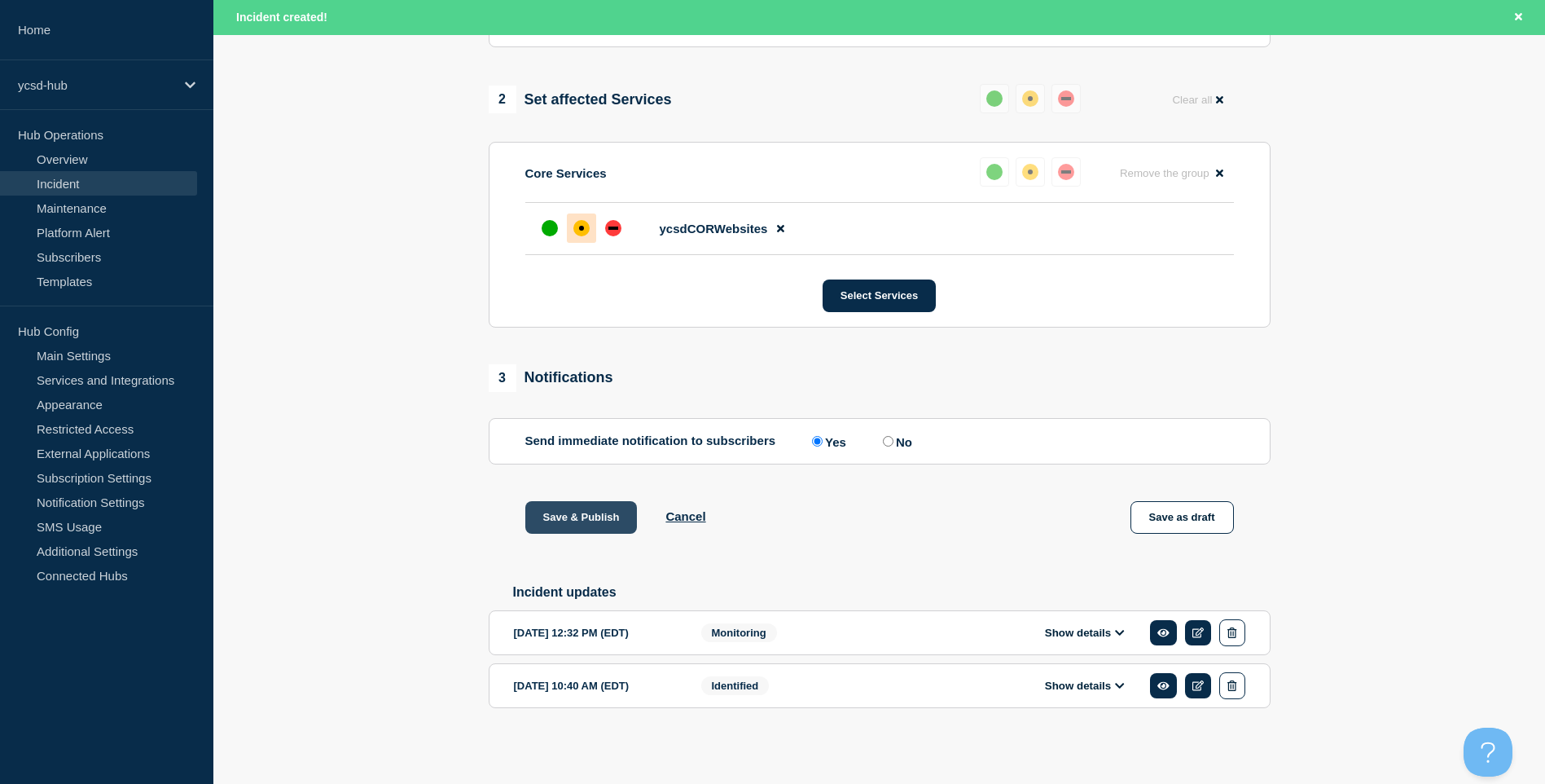
click at [610, 519] on button "Save & Publish" at bounding box center [581, 518] width 113 height 33
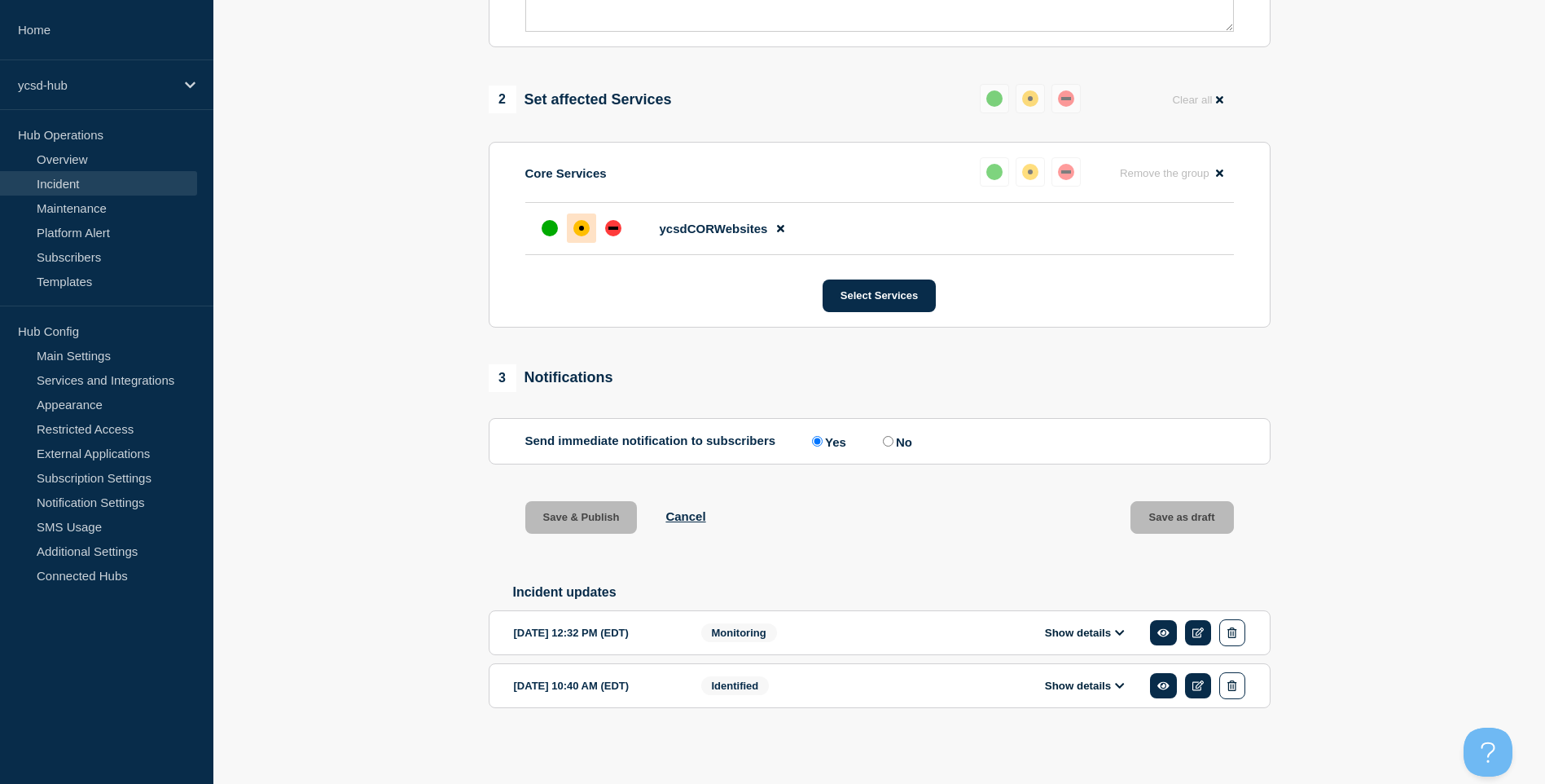
scroll to position [616, 0]
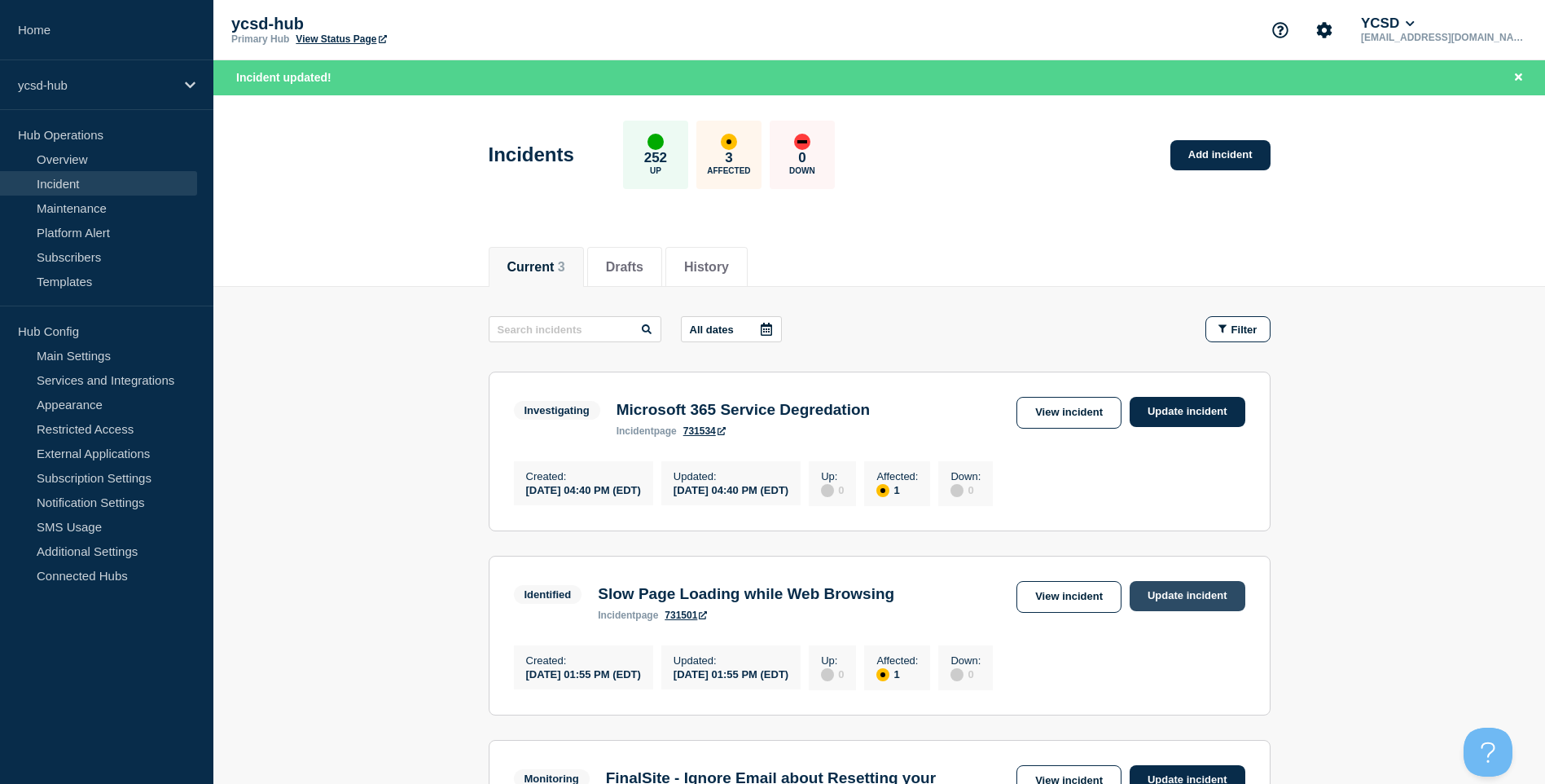
click at [1202, 602] on link "Update incident" at bounding box center [1188, 596] width 116 height 30
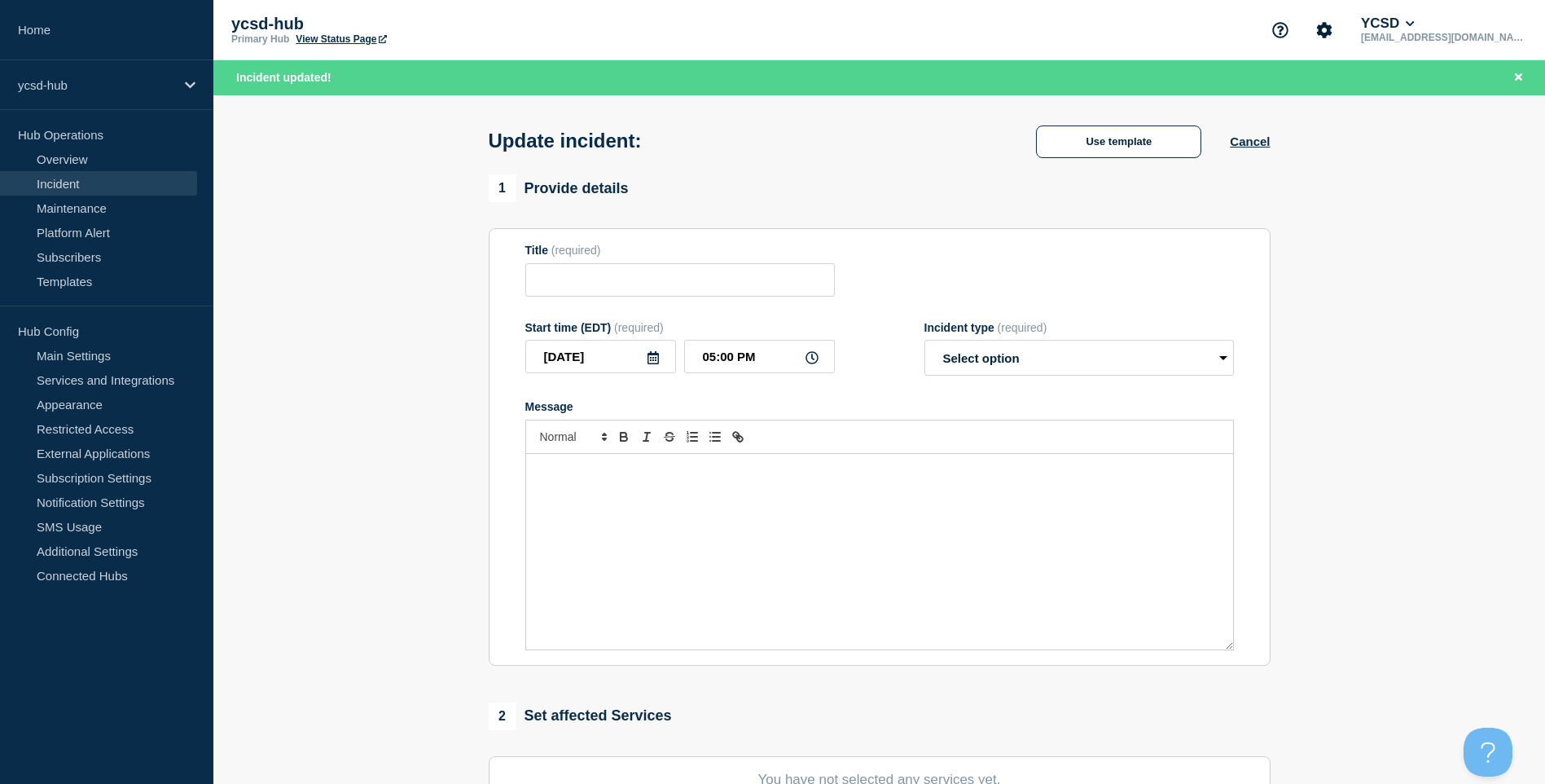
type input "Slow Page Loading while Web Browsing"
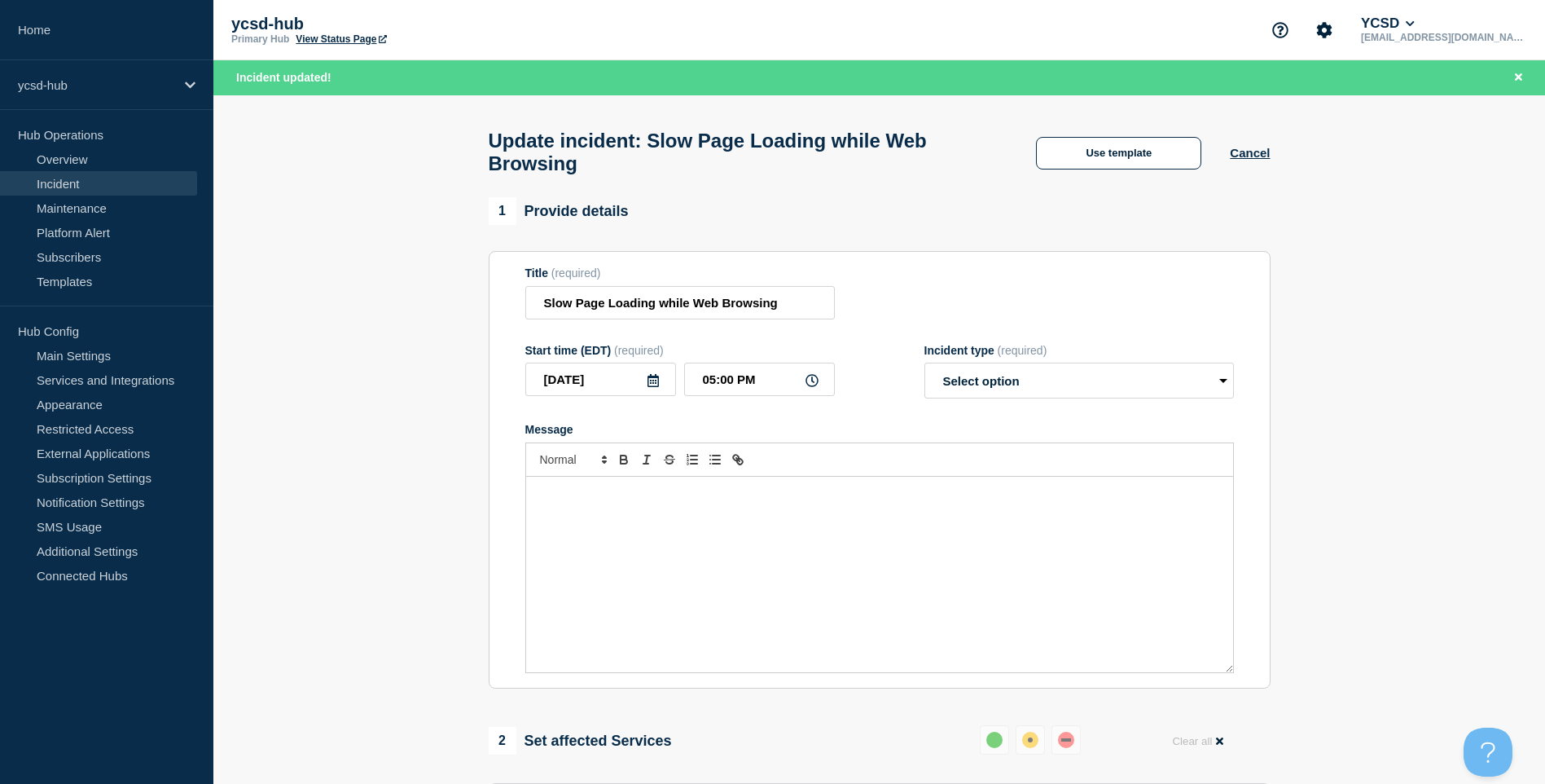
click at [703, 279] on div "Title (required)" at bounding box center [680, 273] width 310 height 13
click at [987, 385] on select "Select option Investigating Identified Monitoring Resolved" at bounding box center [1079, 380] width 310 height 36
select select "resolved"
click at [925, 371] on select "Select option Investigating Identified Monitoring Resolved" at bounding box center [1079, 380] width 310 height 36
click at [874, 522] on div "Message" at bounding box center [879, 574] width 707 height 196
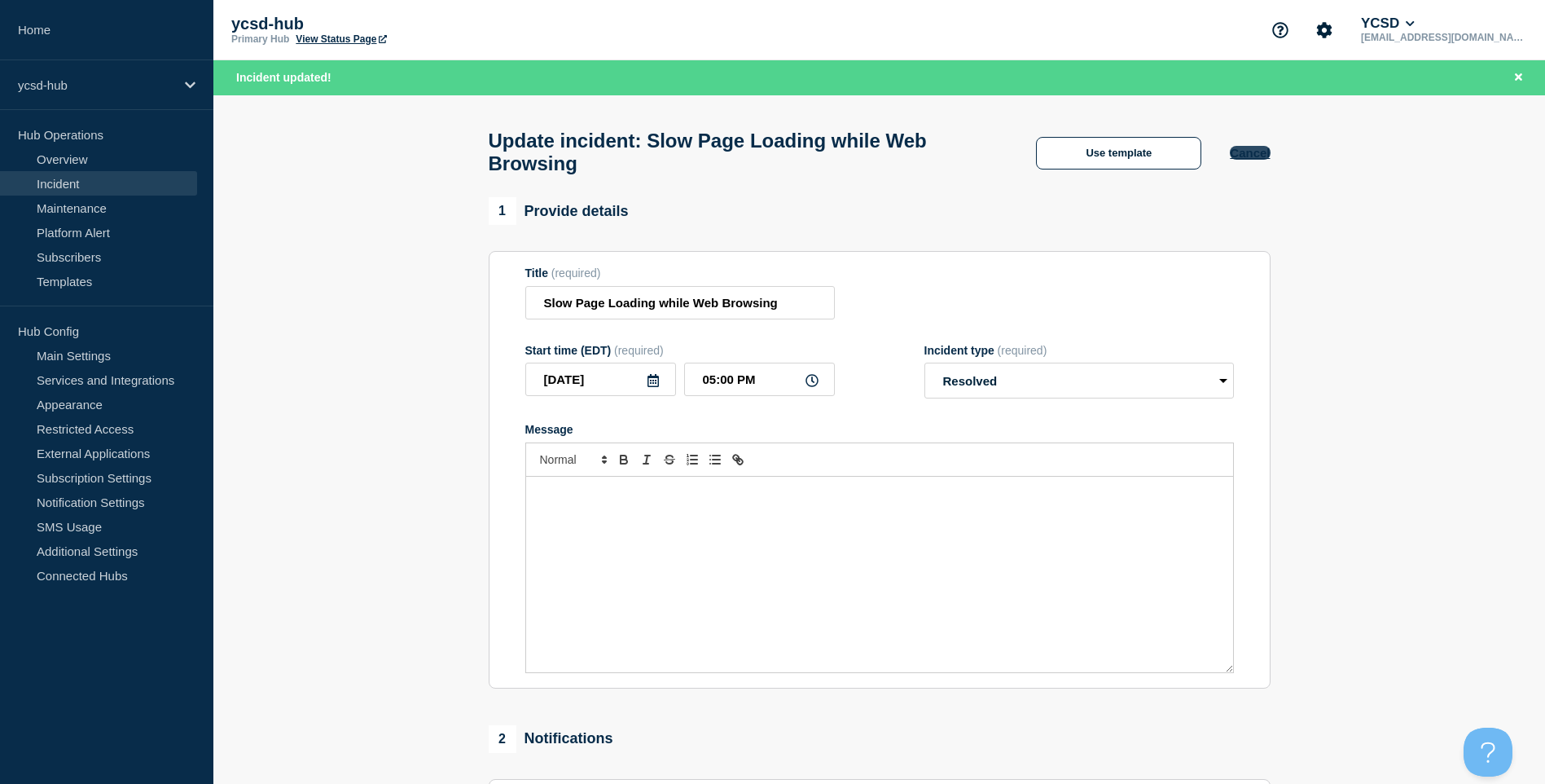
click at [1260, 159] on button "Cancel" at bounding box center [1250, 152] width 40 height 14
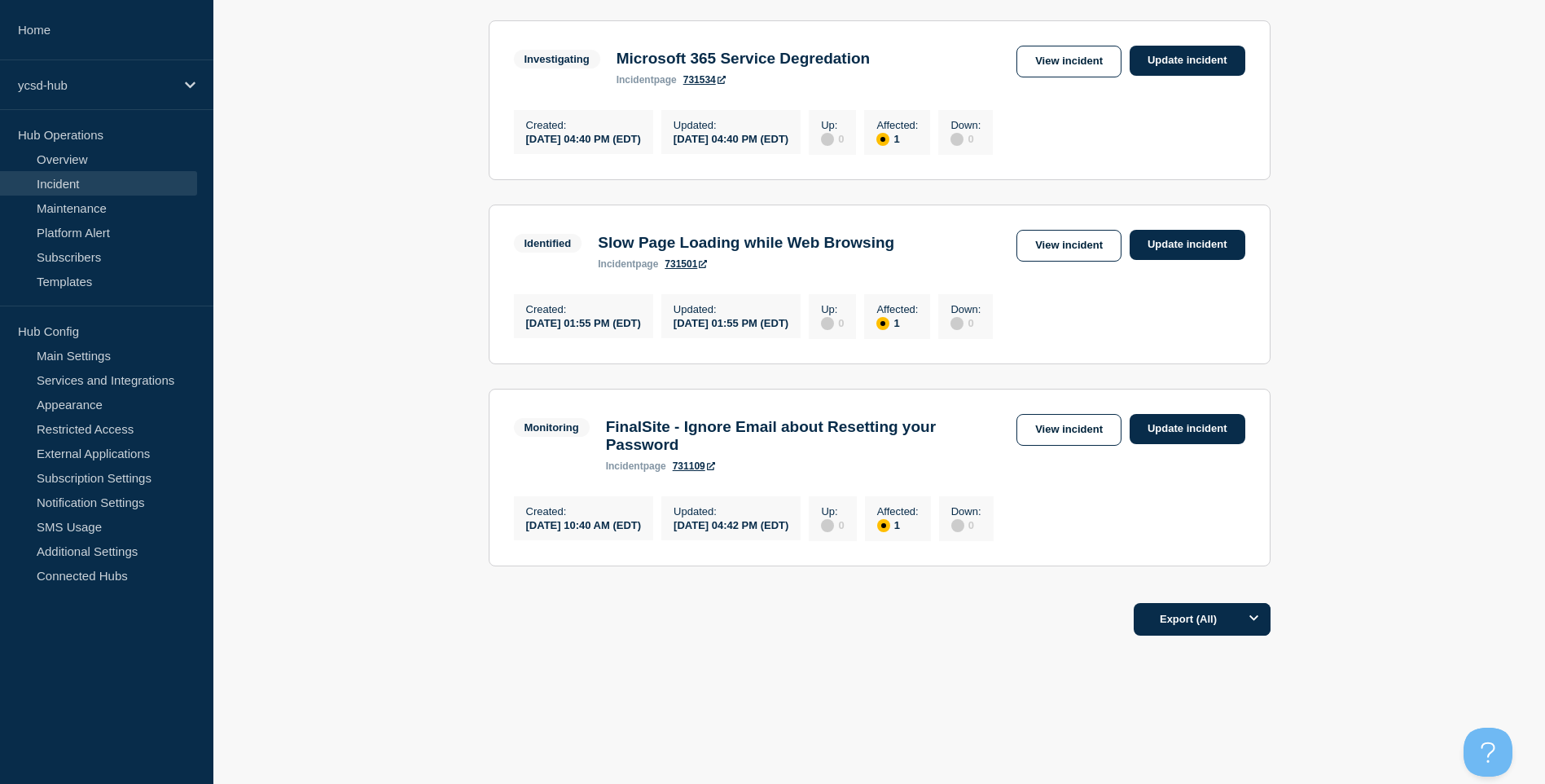
scroll to position [338, 0]
click at [786, 21] on section "Investigating Microsoft 365 Service Degredation incident page 731534 View incid…" at bounding box center [880, 100] width 782 height 159
click at [1147, 46] on link "Update incident" at bounding box center [1188, 61] width 116 height 30
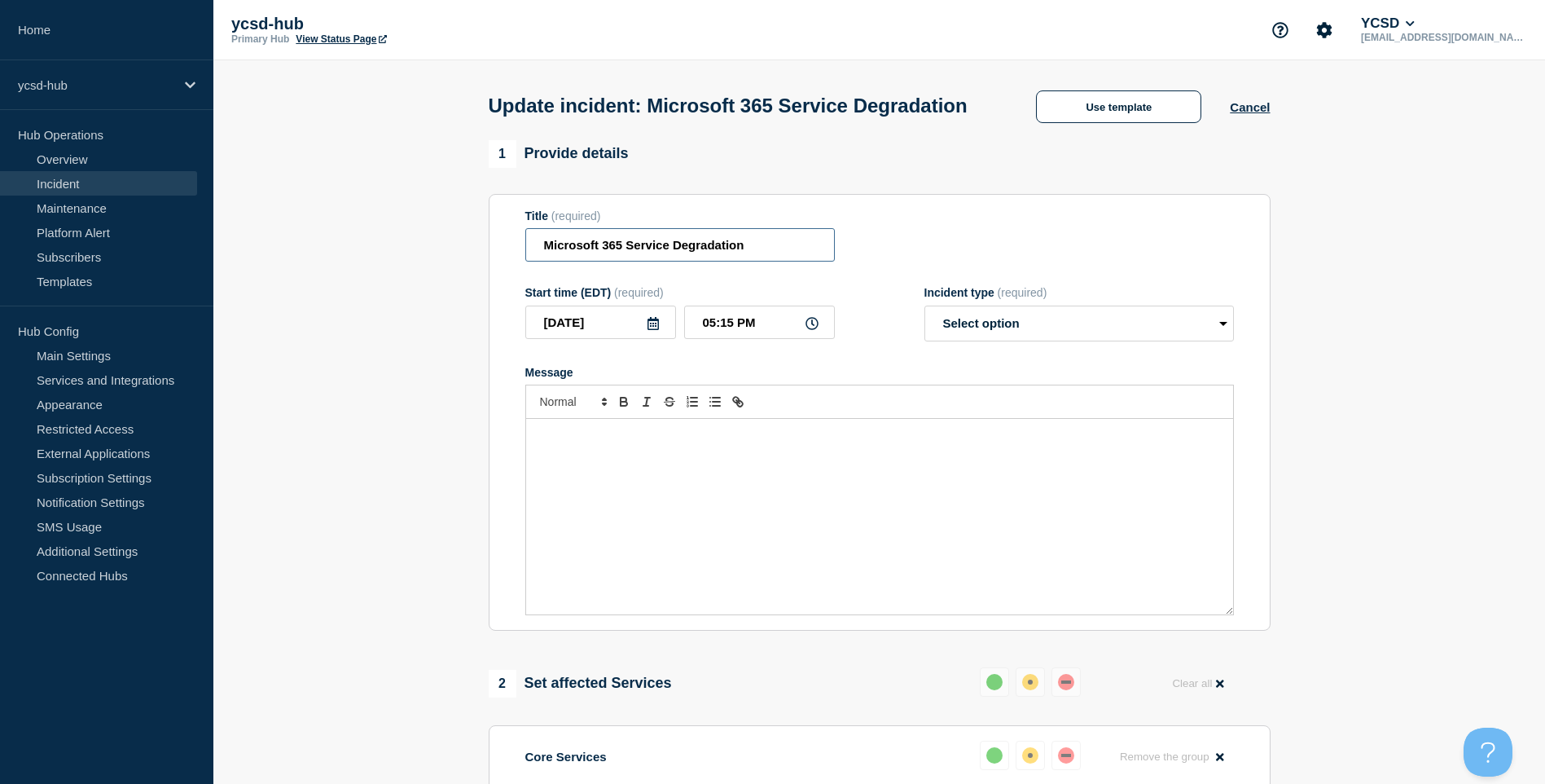
type input "Microsoft 365 Service Degradation"
click at [833, 168] on div "1 Provide details" at bounding box center [880, 154] width 782 height 28
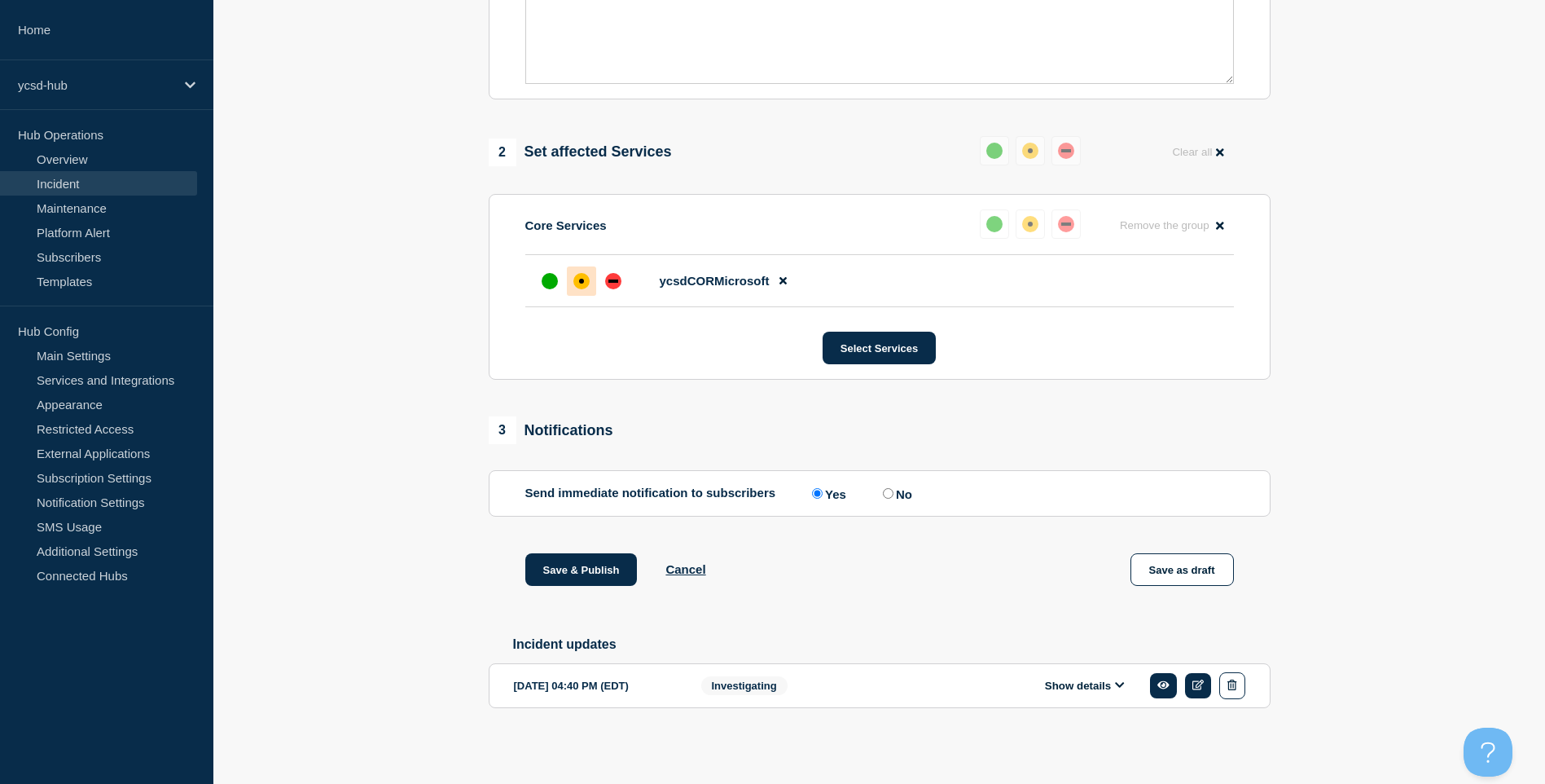
scroll to position [566, 0]
